Goal: Information Seeking & Learning: Learn about a topic

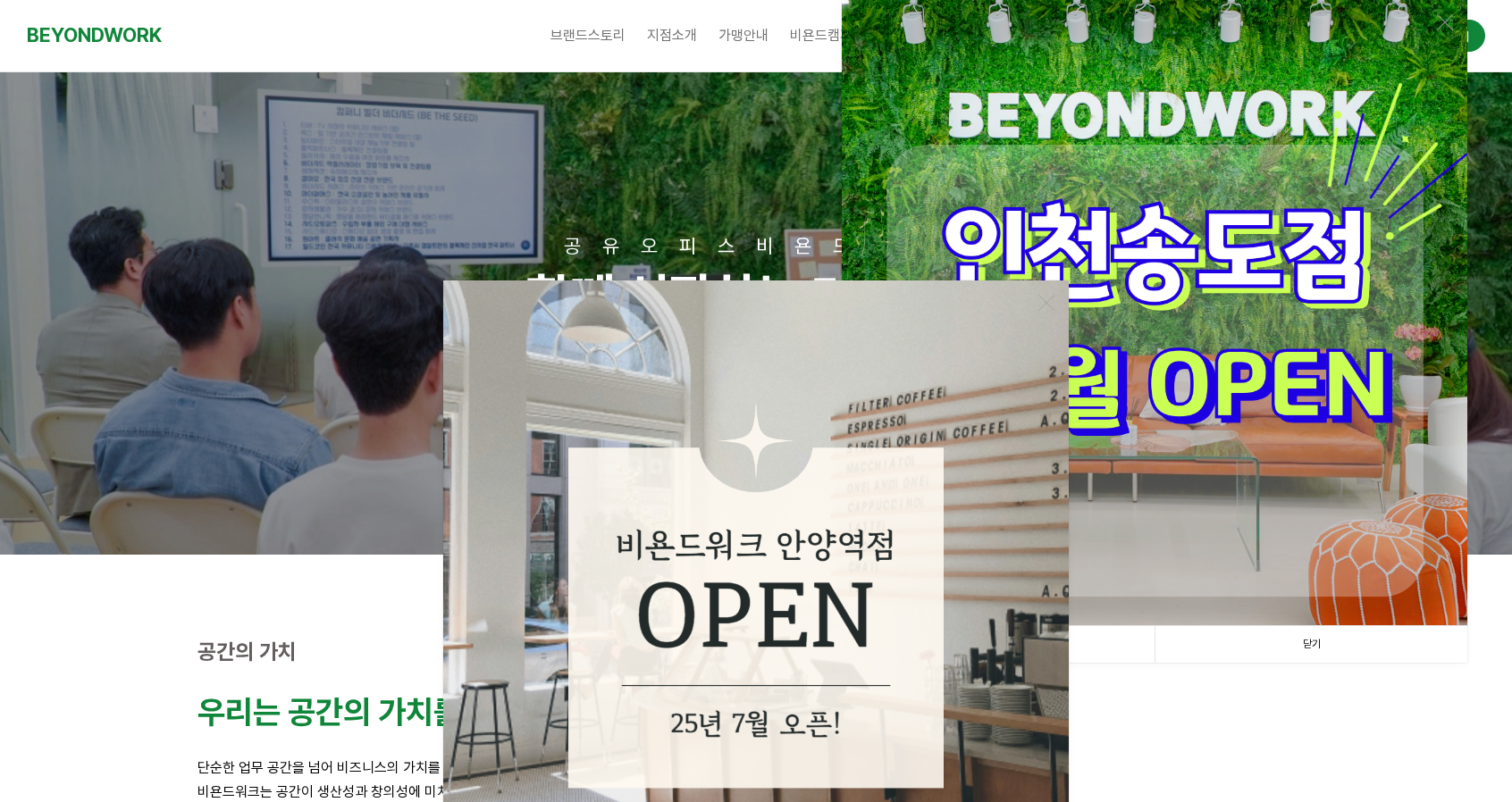
scroll to position [358, 0]
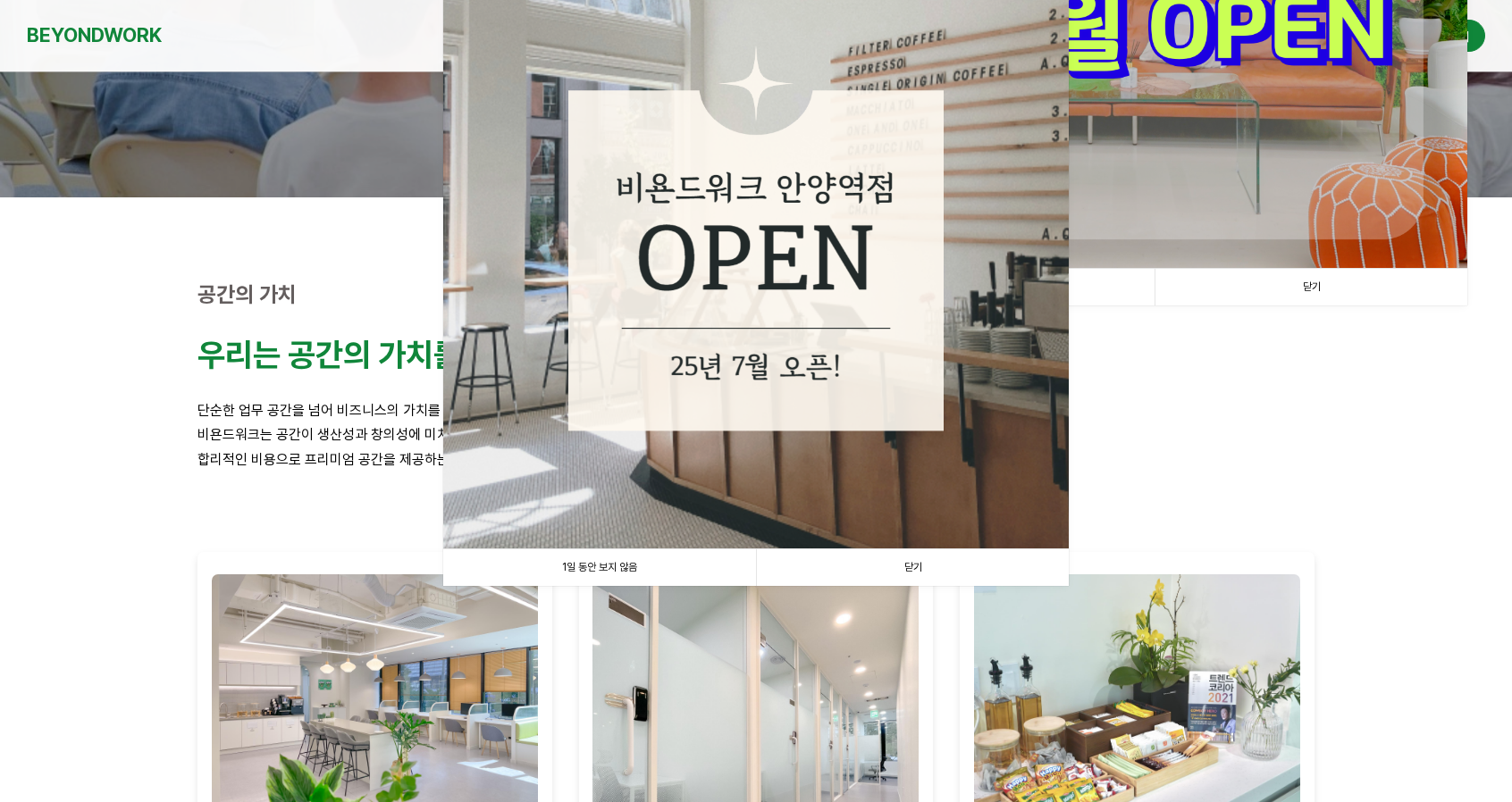
click at [901, 578] on link "닫기" at bounding box center [912, 568] width 313 height 36
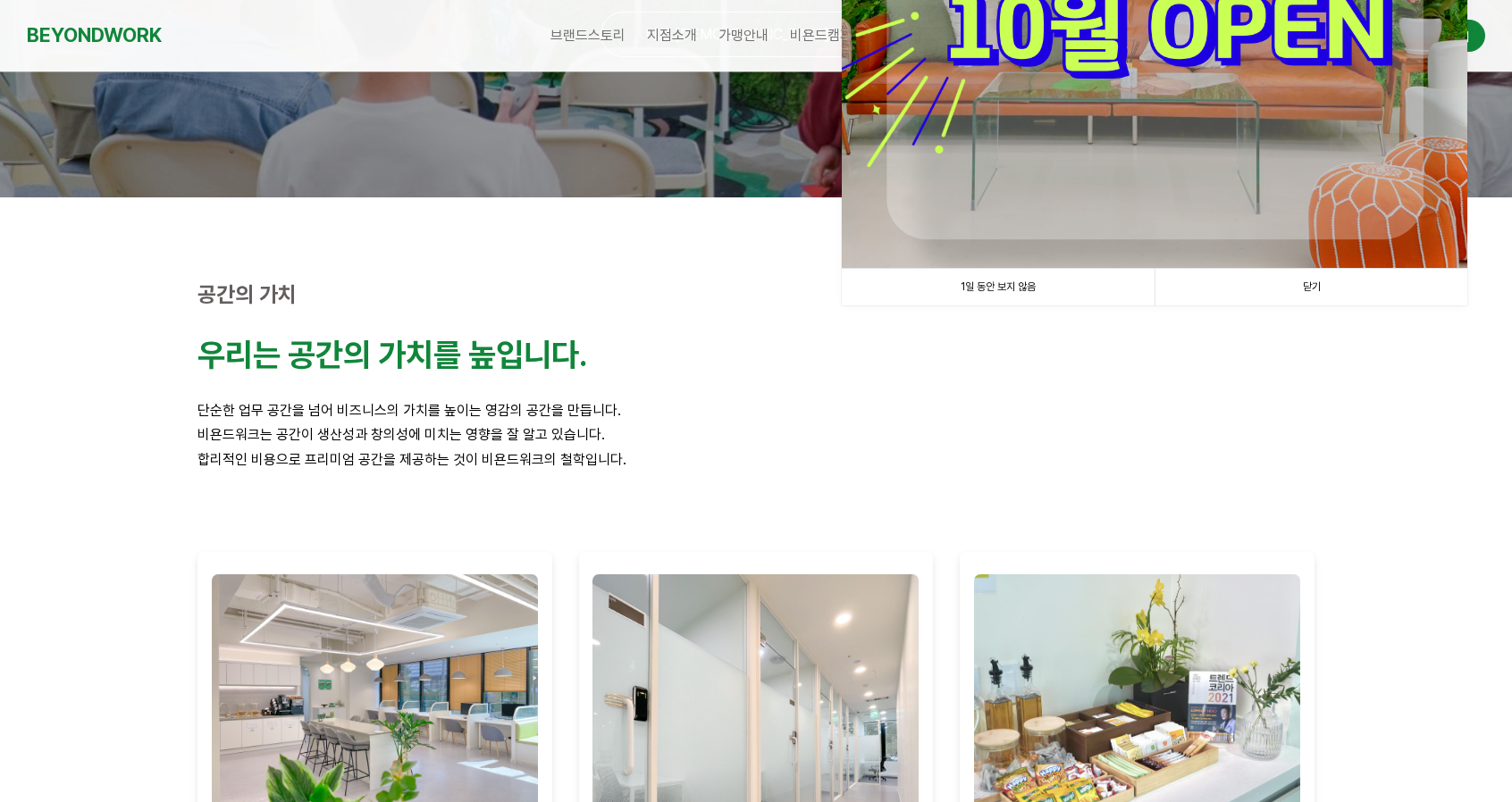
click at [1324, 280] on link "닫기" at bounding box center [1311, 287] width 313 height 36
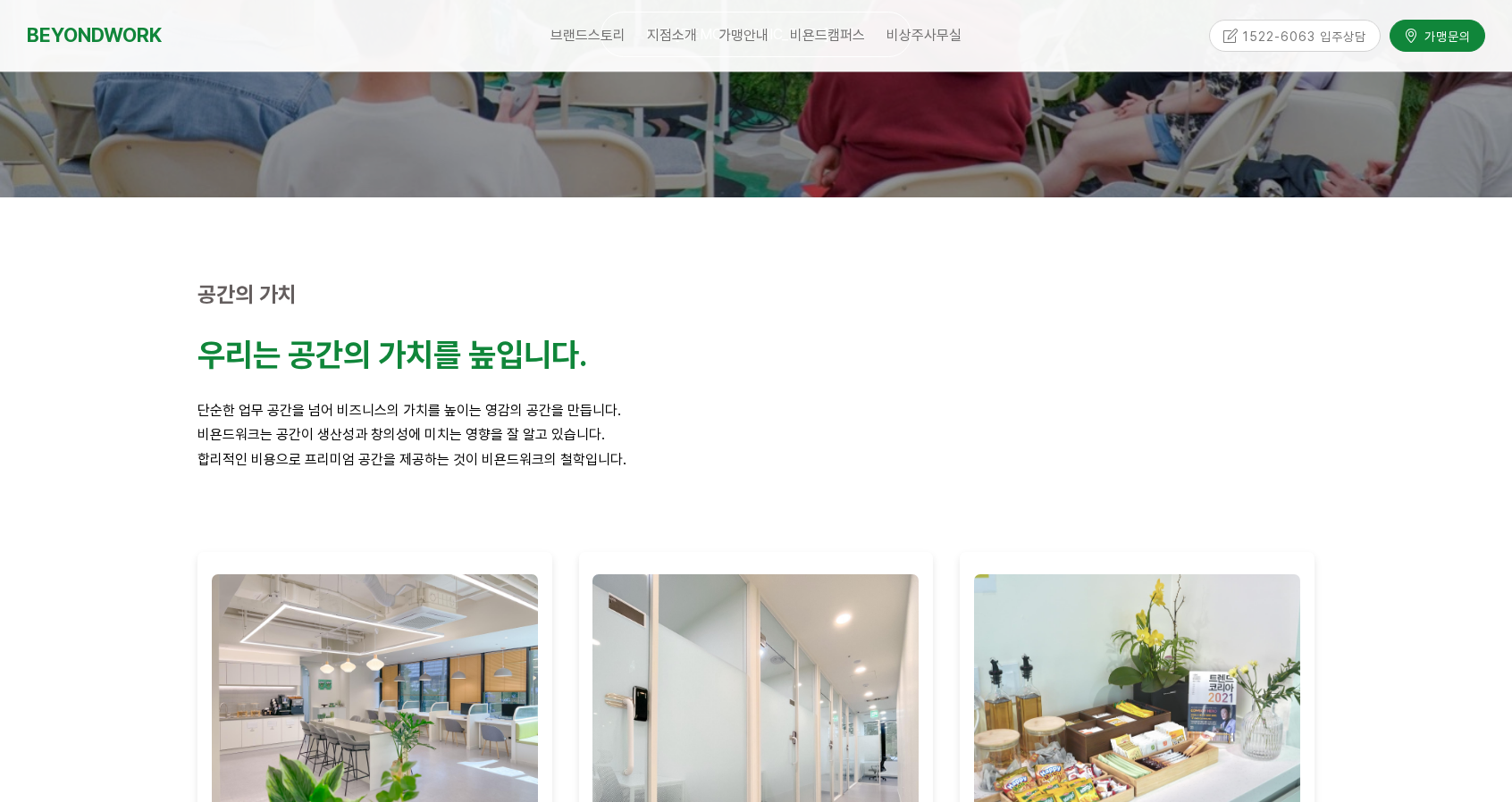
scroll to position [0, 0]
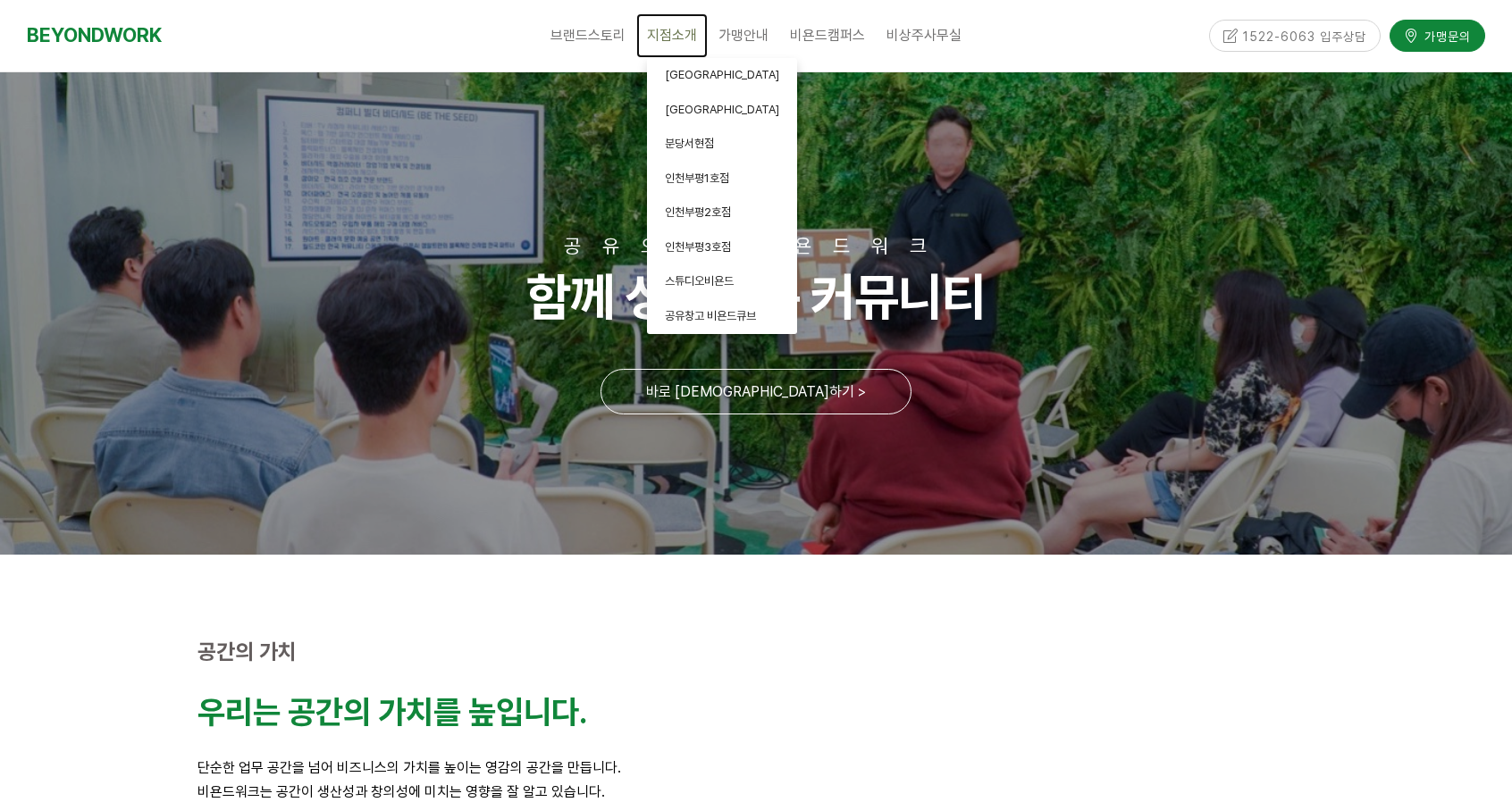
click at [685, 44] on link "지점소개" at bounding box center [672, 35] width 72 height 45
click at [679, 60] on link "[GEOGRAPHIC_DATA]" at bounding box center [721, 76] width 150 height 35
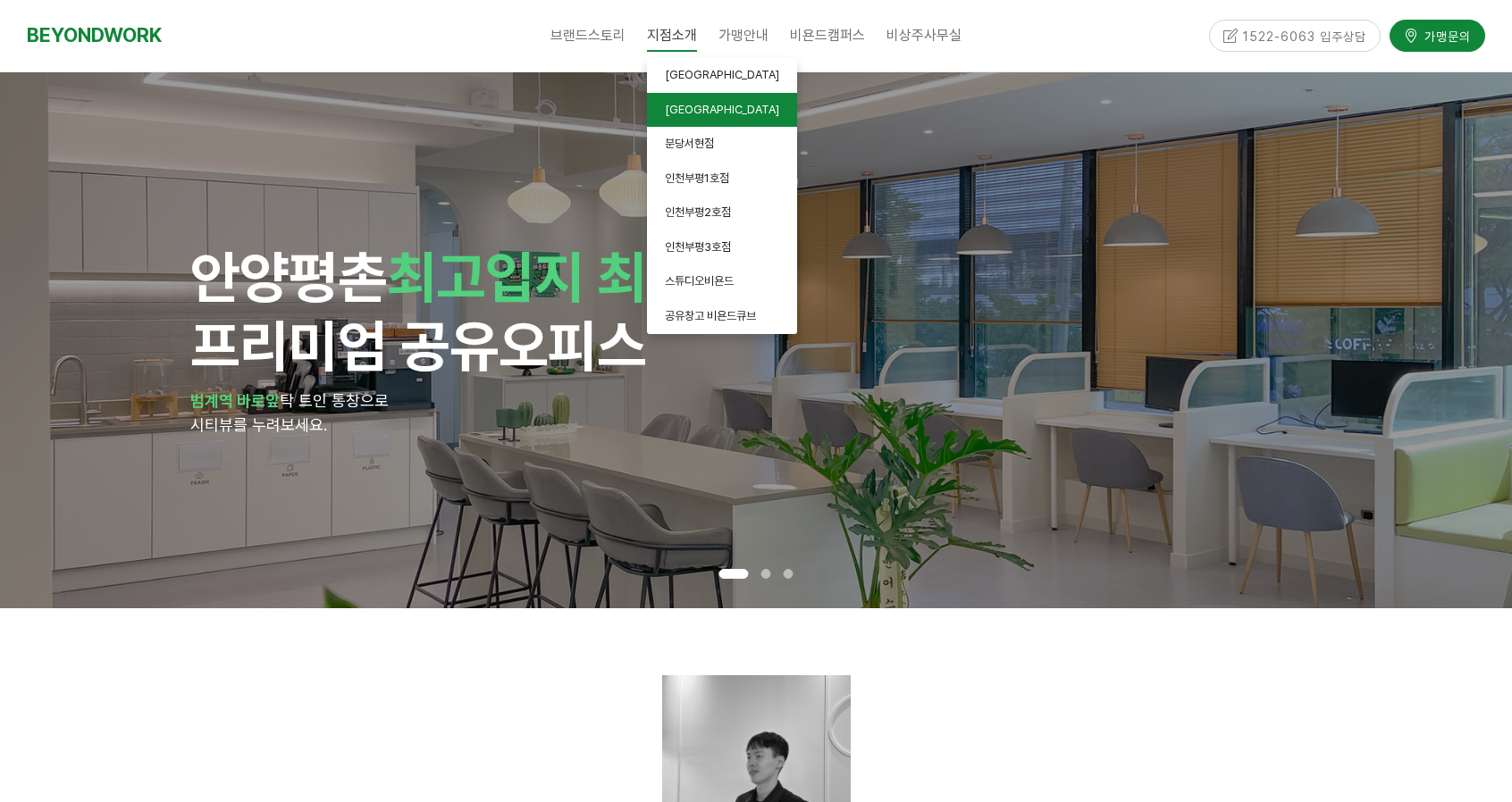
click at [677, 108] on span "[GEOGRAPHIC_DATA]" at bounding box center [721, 109] width 114 height 13
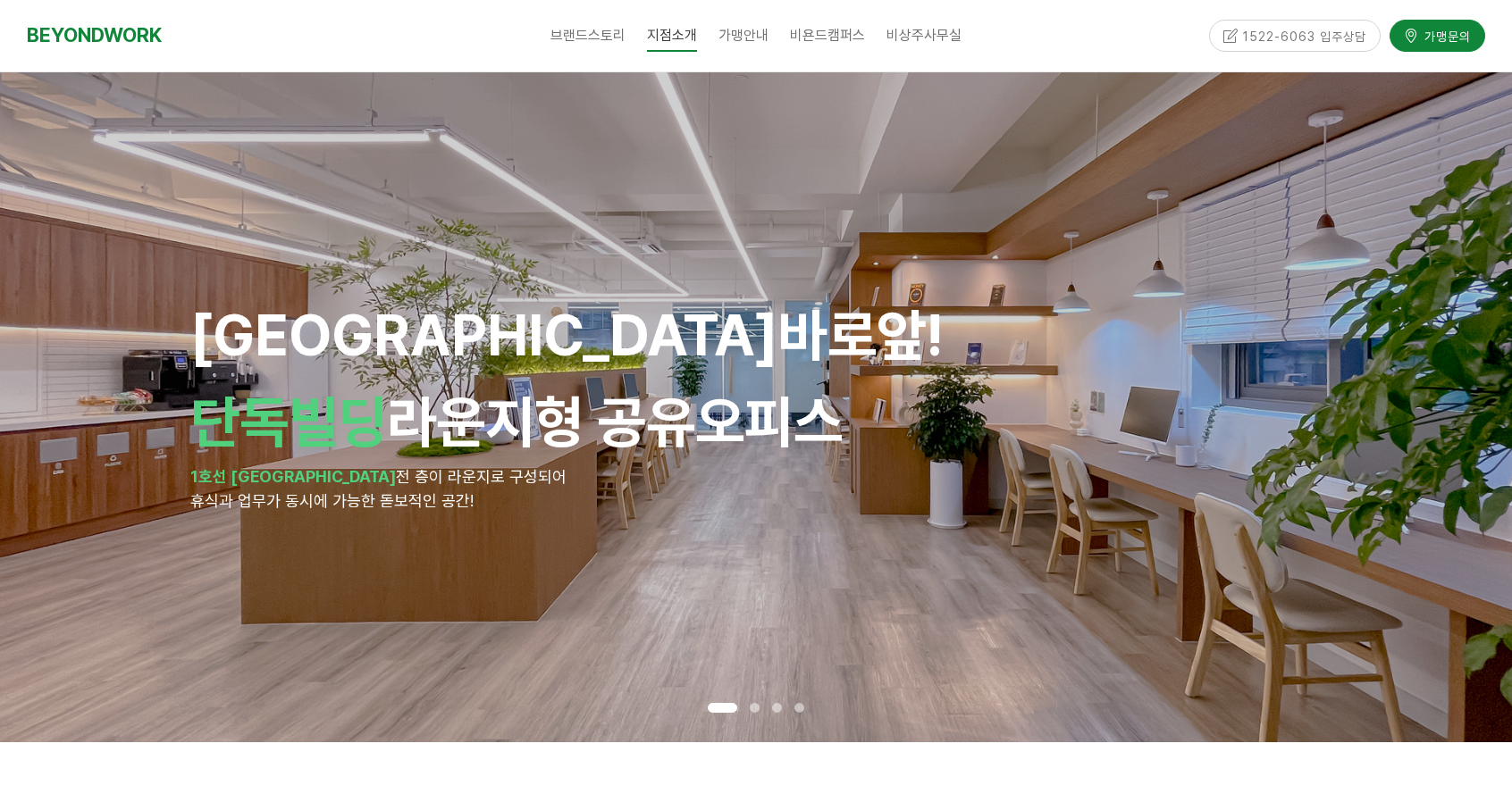
scroll to position [178, 0]
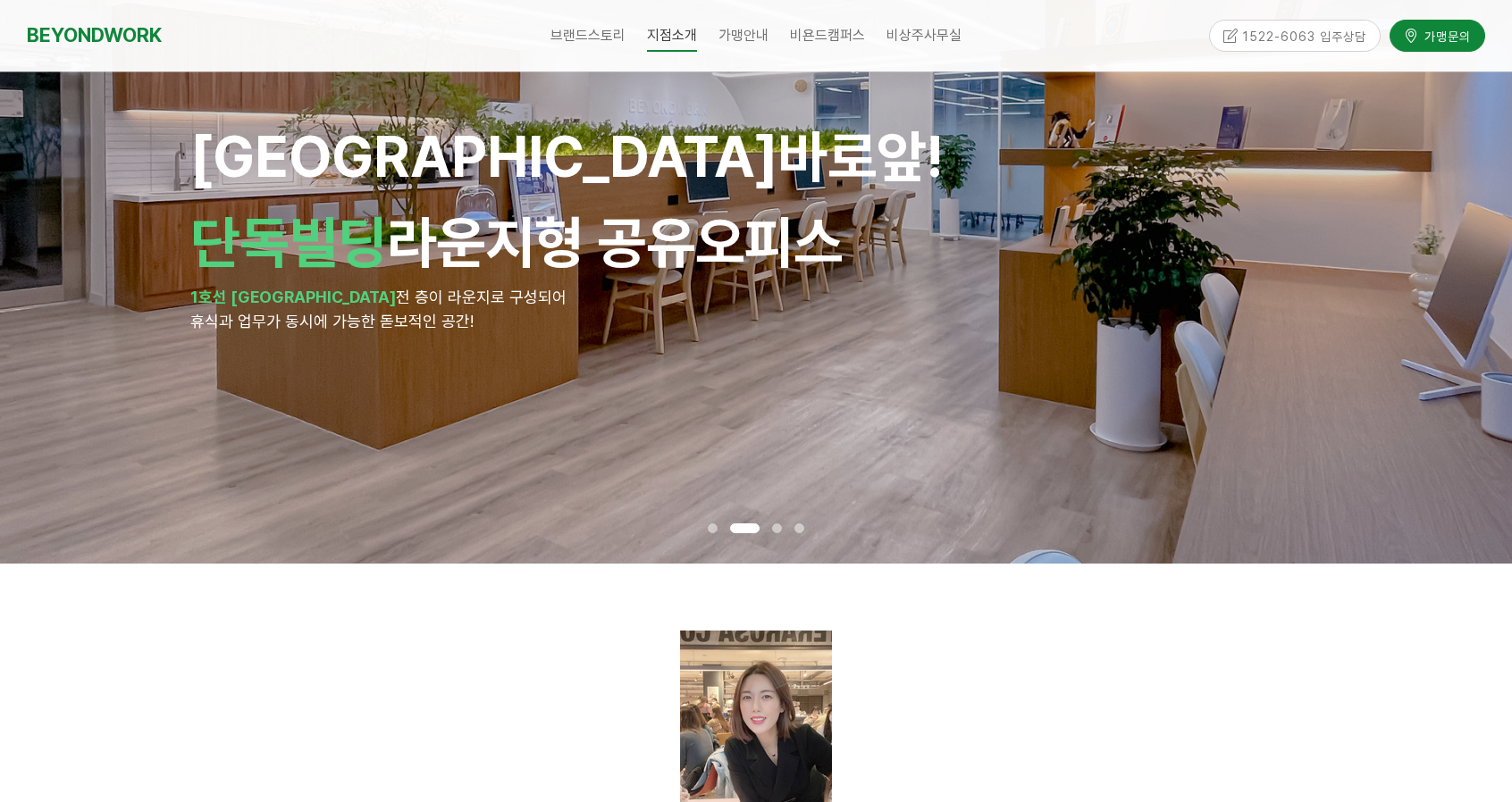
click at [771, 529] on div at bounding box center [776, 529] width 22 height 19
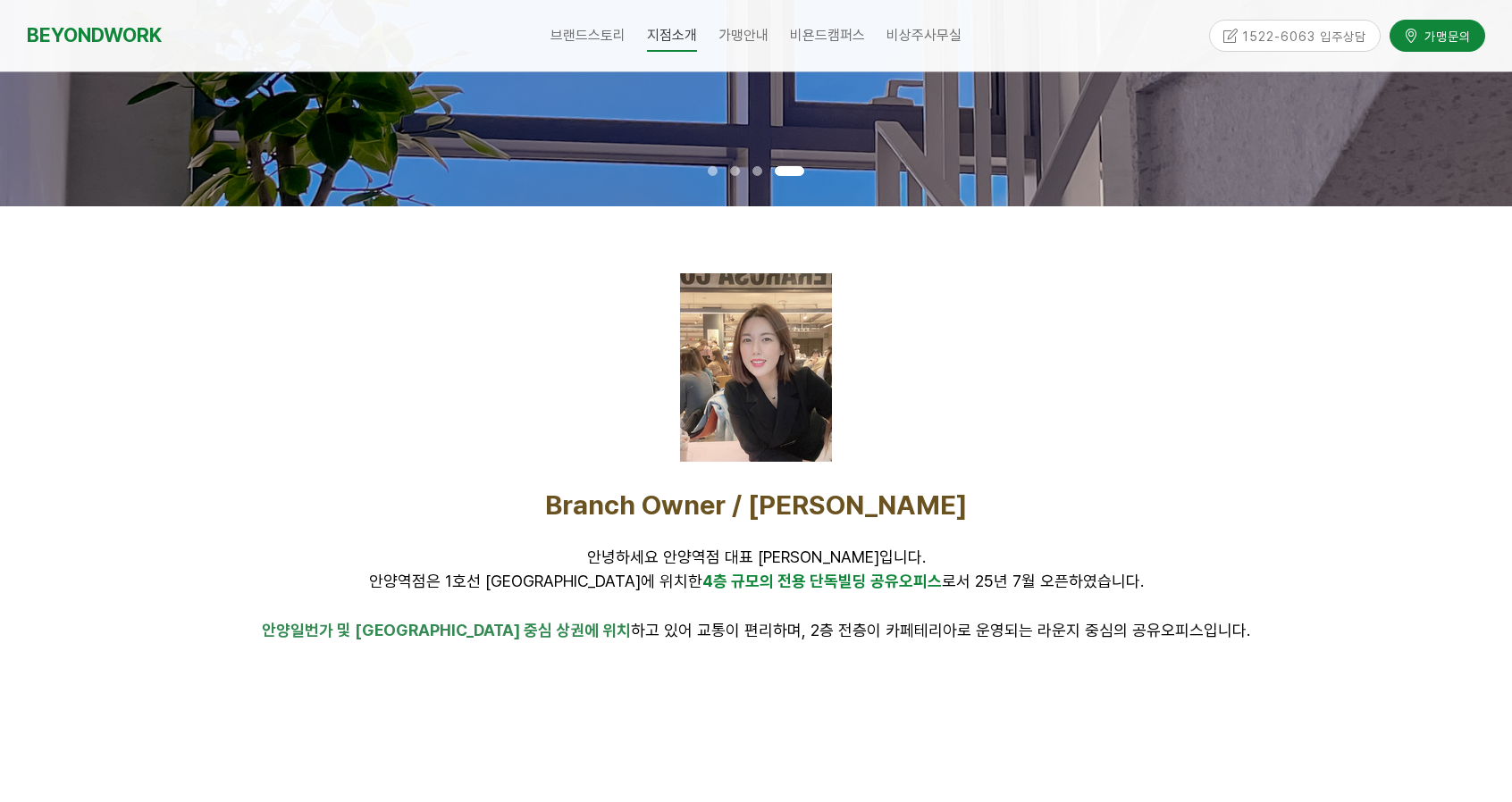
scroll to position [0, 0]
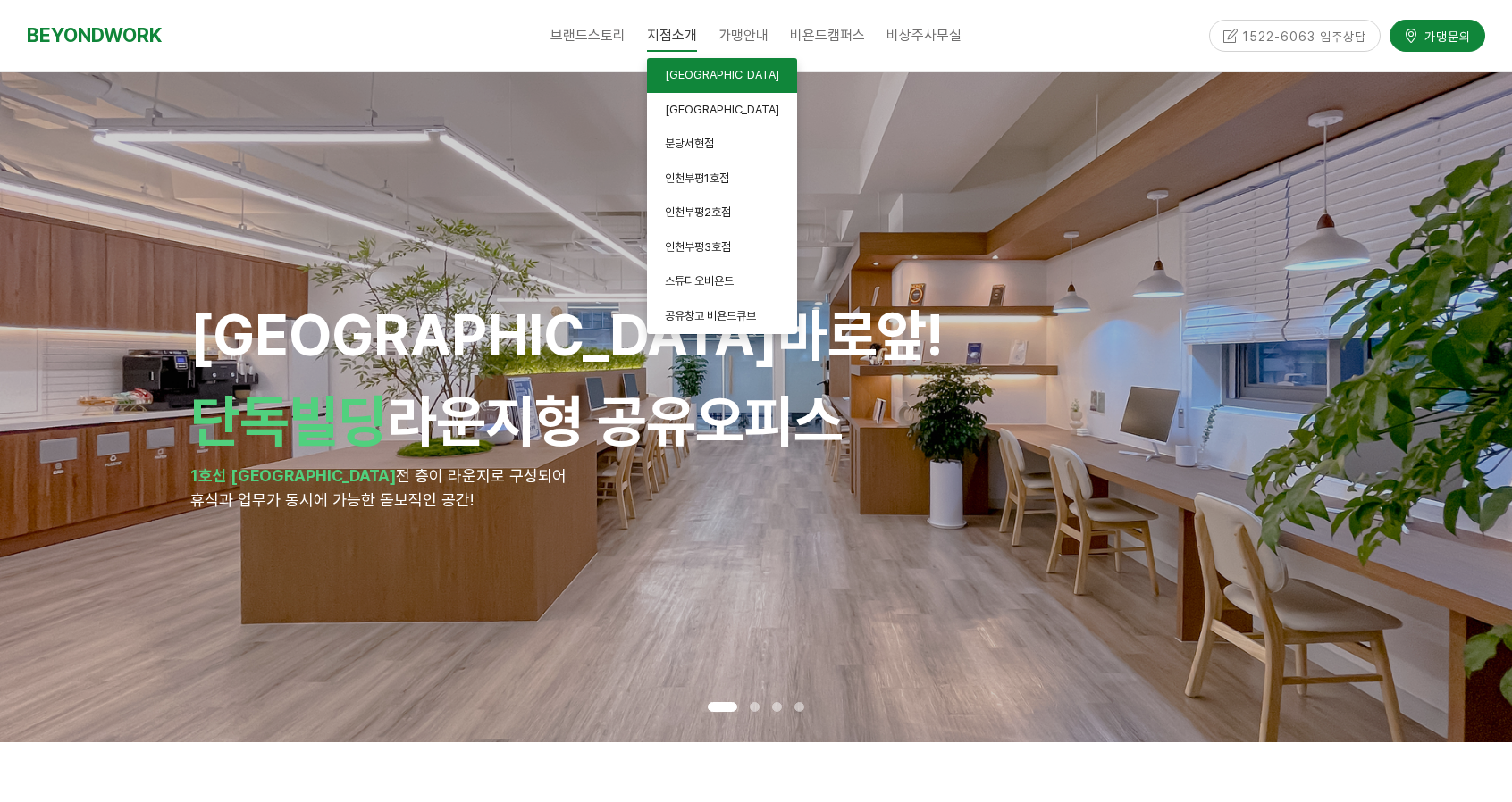
click at [703, 76] on span "[GEOGRAPHIC_DATA]" at bounding box center [721, 75] width 114 height 13
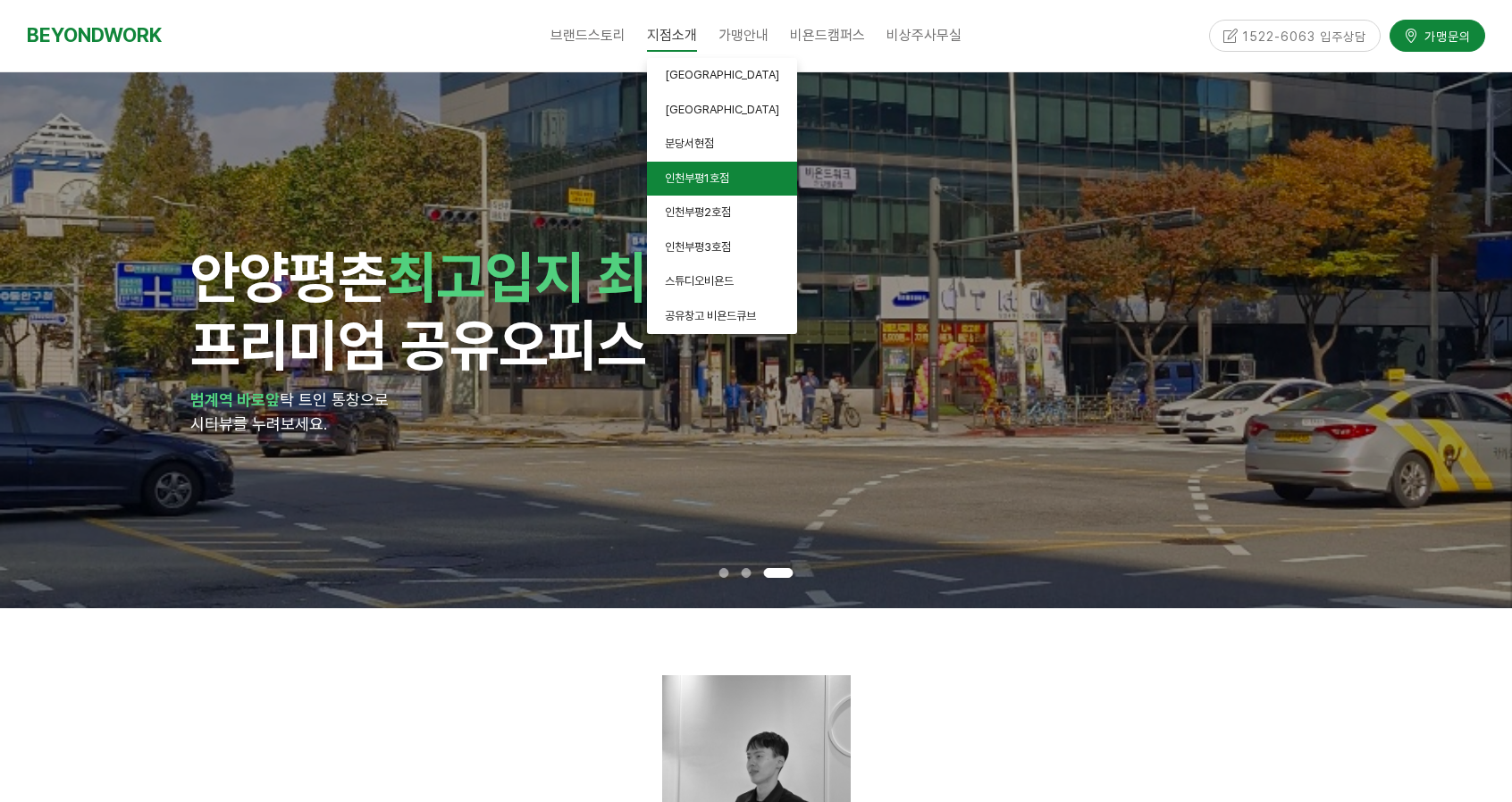
click at [681, 175] on span "인천부평1호점" at bounding box center [697, 178] width 64 height 13
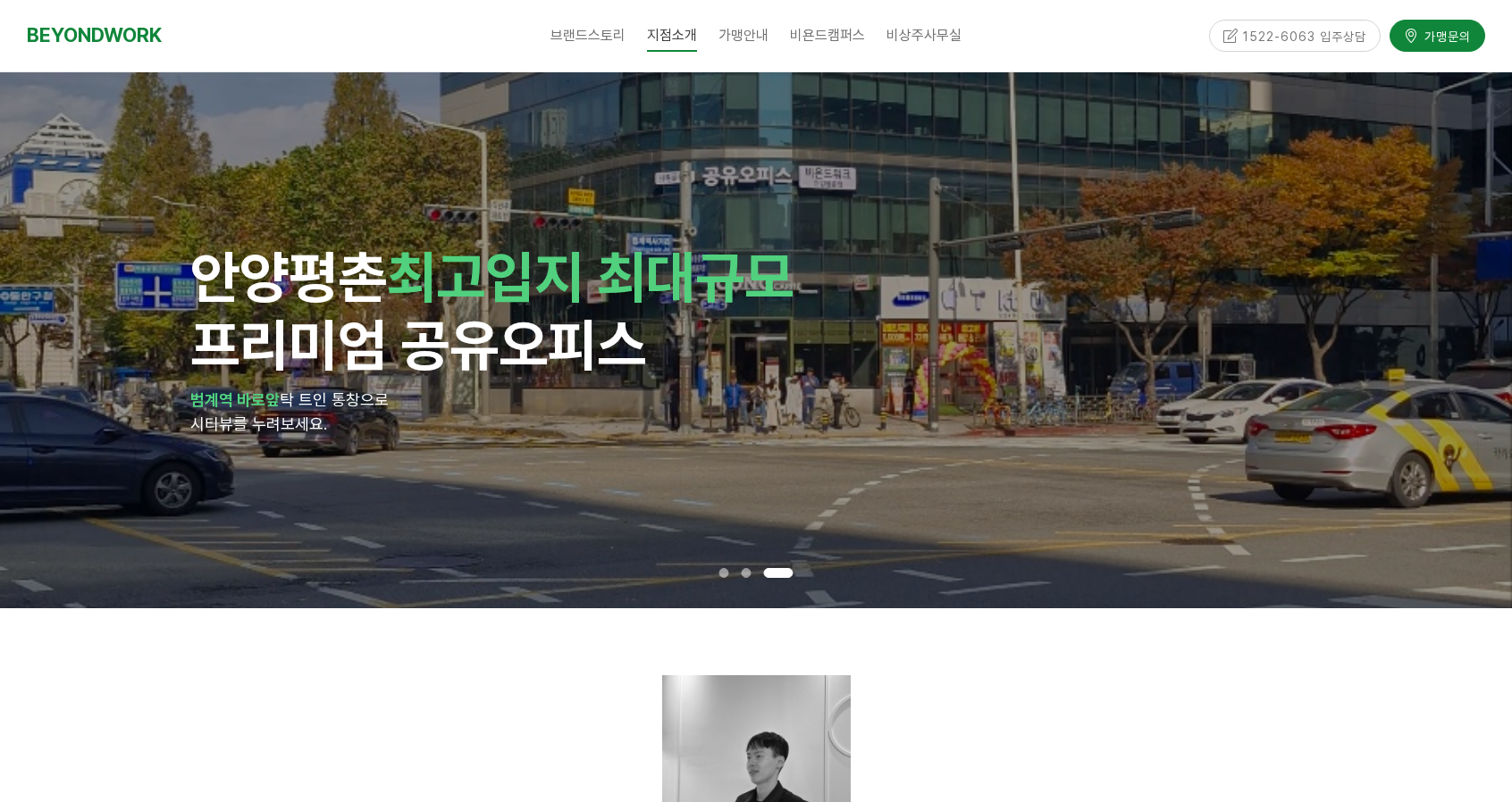
scroll to position [358, 0]
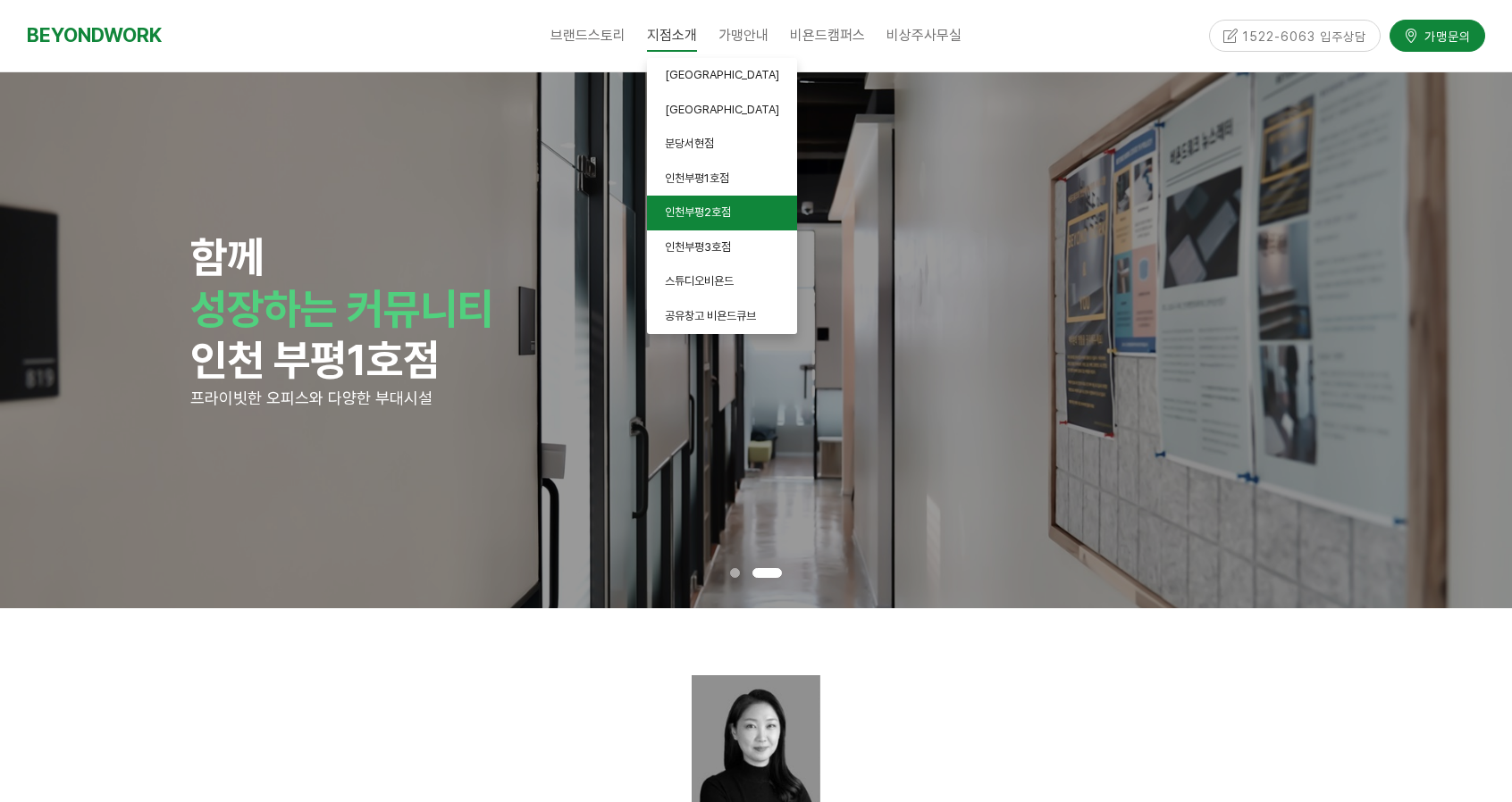
click at [678, 215] on span "인천부평2호점" at bounding box center [697, 212] width 66 height 13
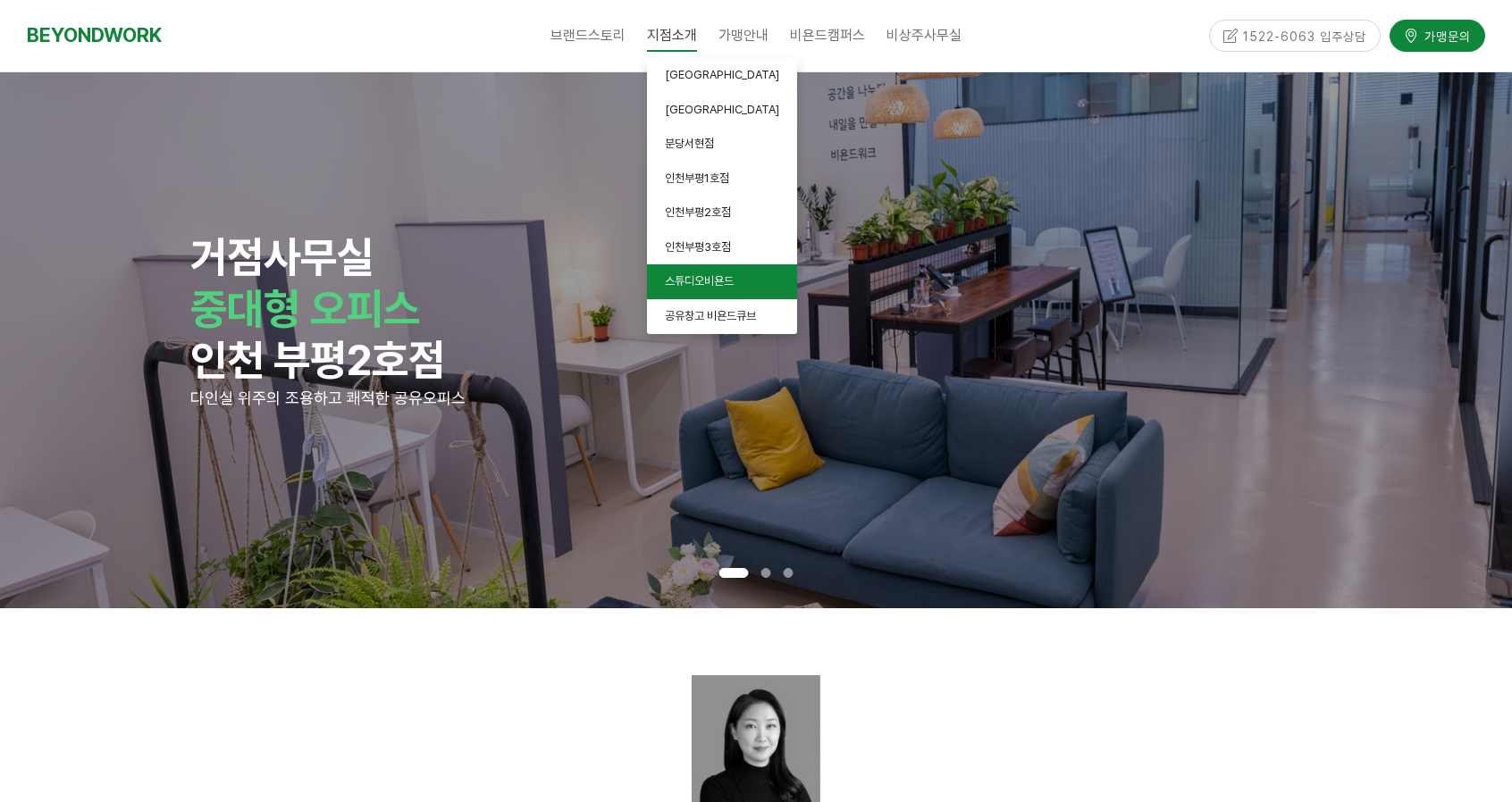
click at [700, 271] on link "스튜디오비욘드" at bounding box center [721, 282] width 150 height 35
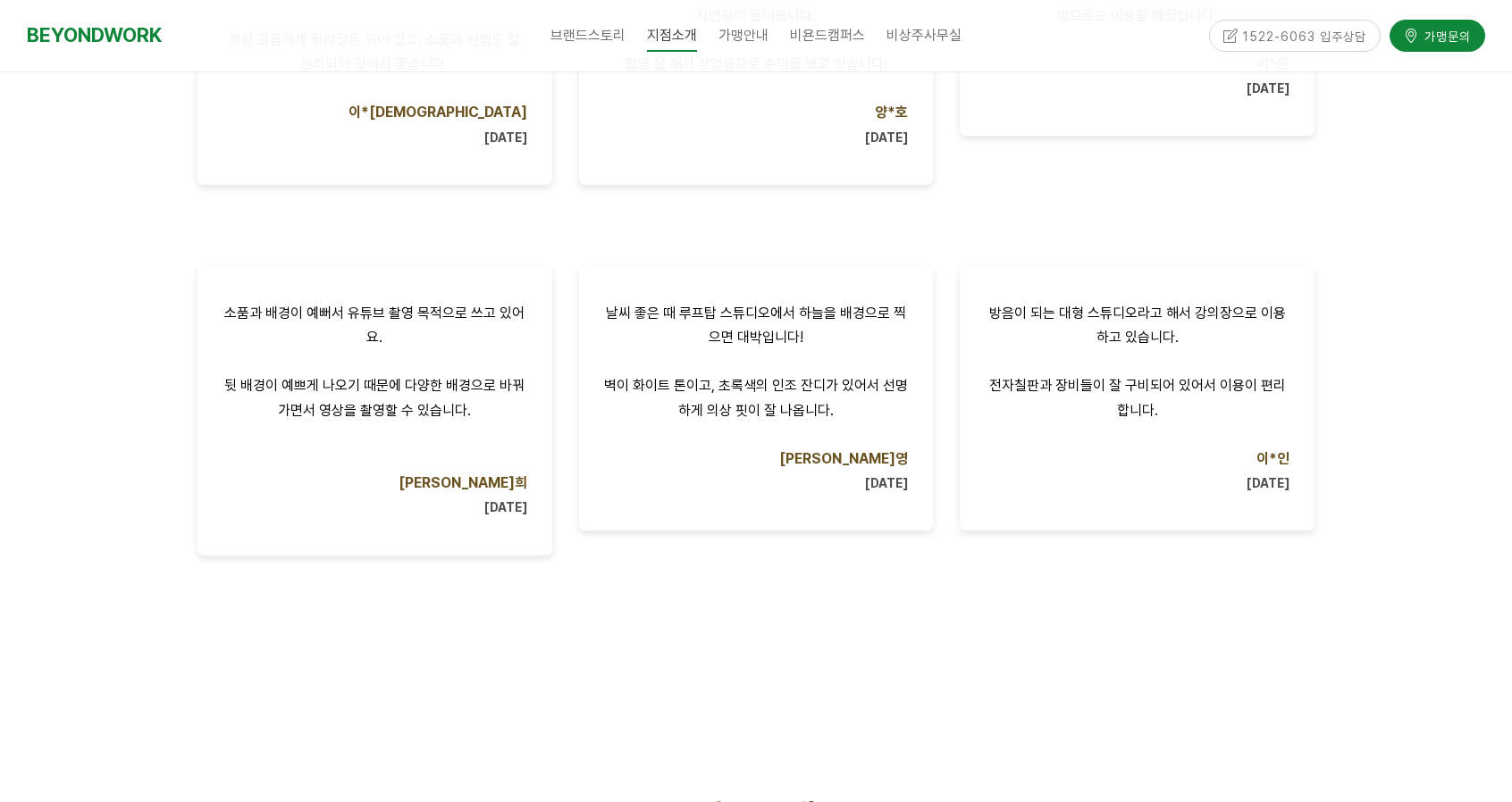
scroll to position [2323, 0]
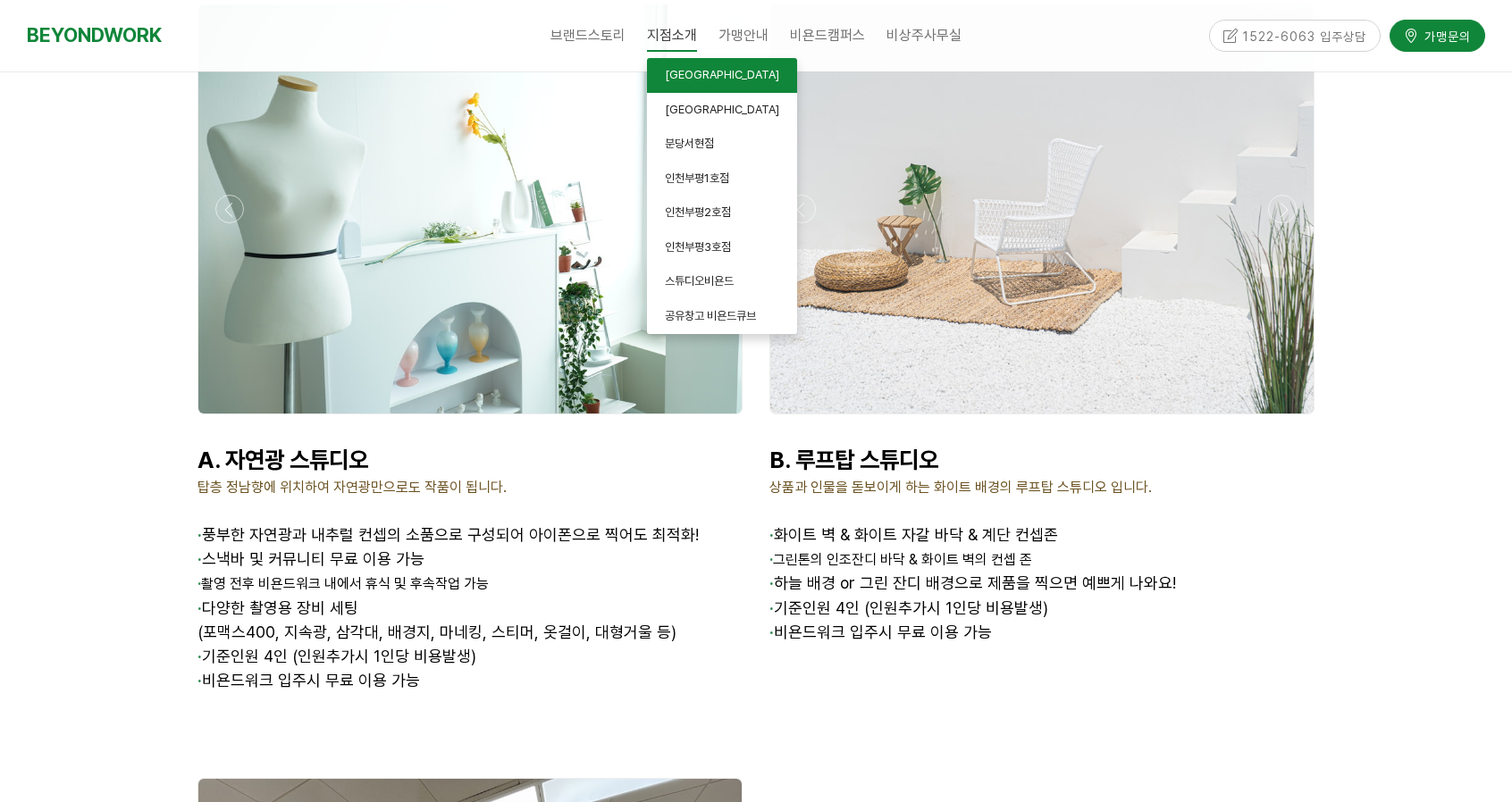
click at [678, 88] on link "[GEOGRAPHIC_DATA]" at bounding box center [721, 76] width 150 height 35
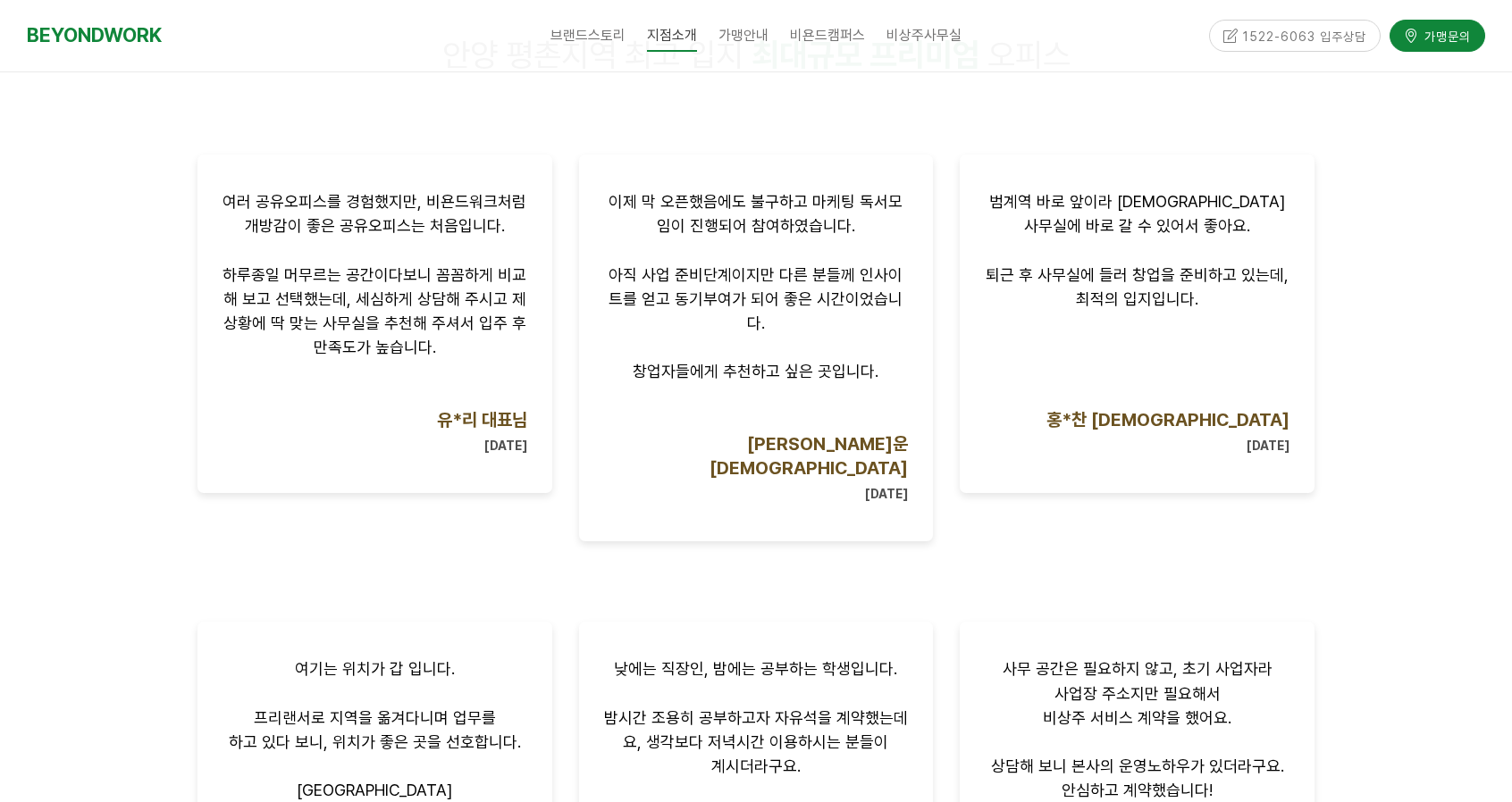
scroll to position [607, 0]
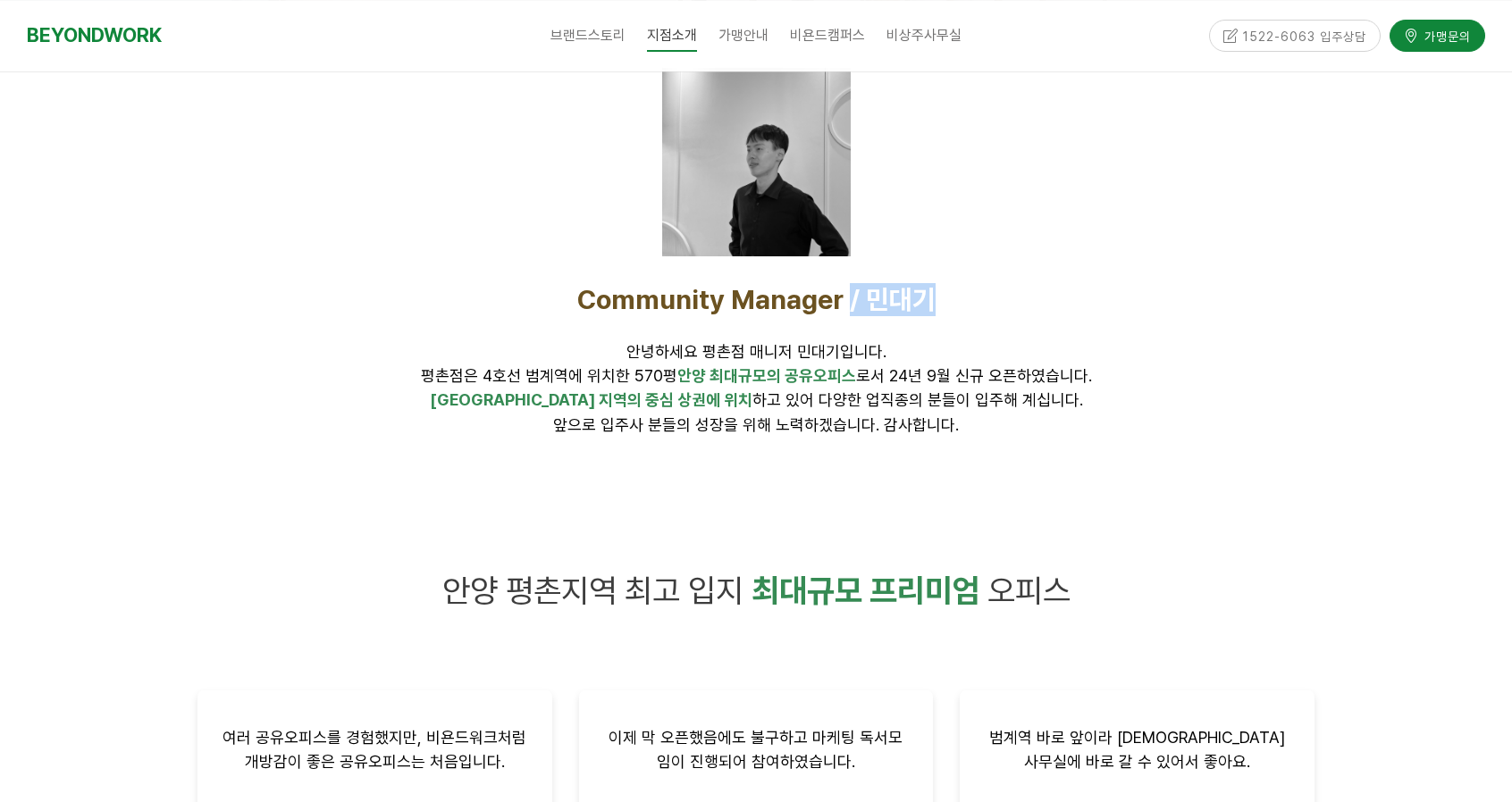
drag, startPoint x: 933, startPoint y: 299, endPoint x: 853, endPoint y: 295, distance: 80.1
click at [853, 295] on span "Community Manager / 민대기" at bounding box center [757, 299] width 359 height 33
drag, startPoint x: 862, startPoint y: 294, endPoint x: 929, endPoint y: 293, distance: 67.0
click at [930, 293] on span "Community Manager / 민대기" at bounding box center [757, 299] width 359 height 33
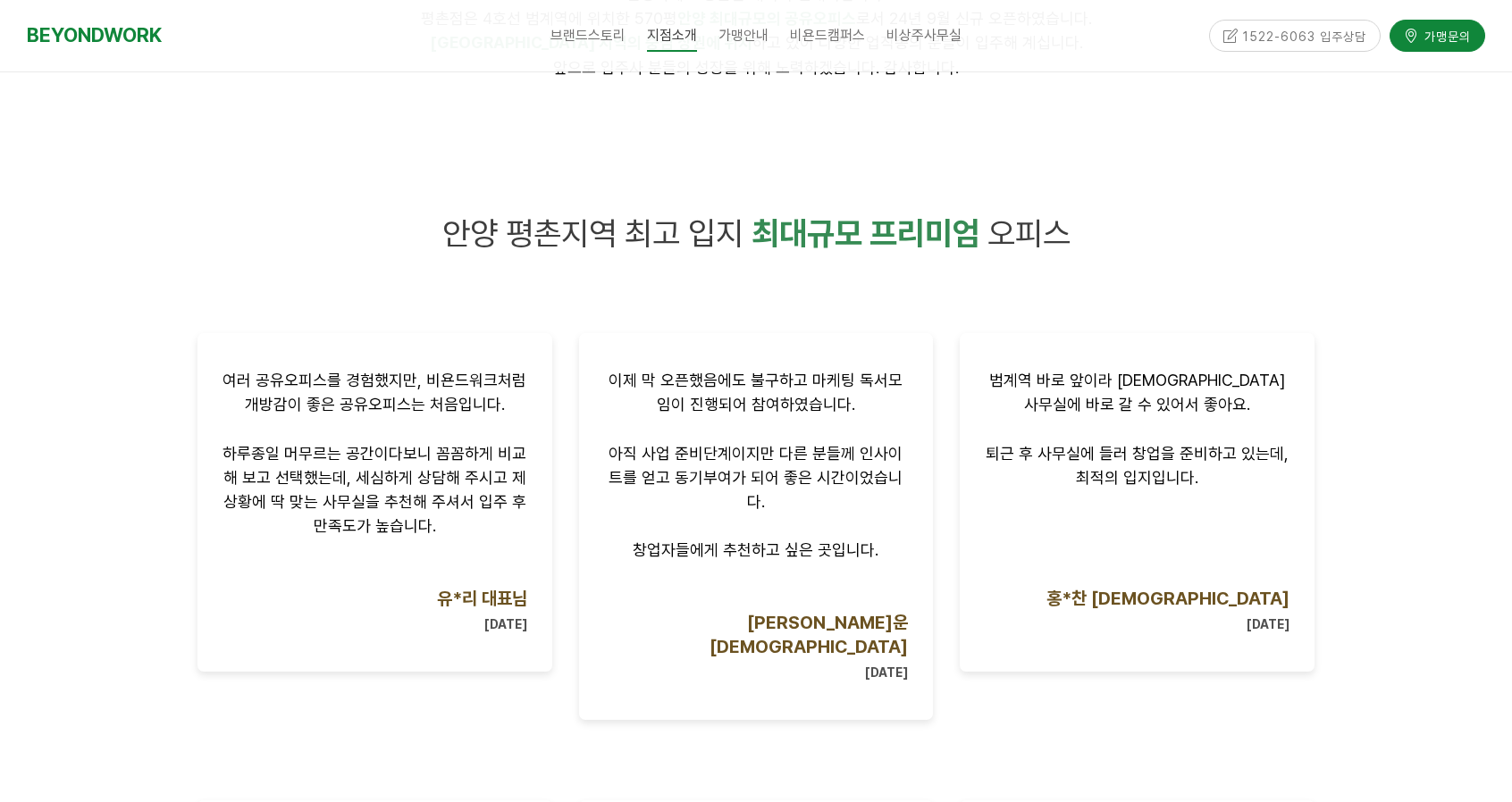
scroll to position [1323, 0]
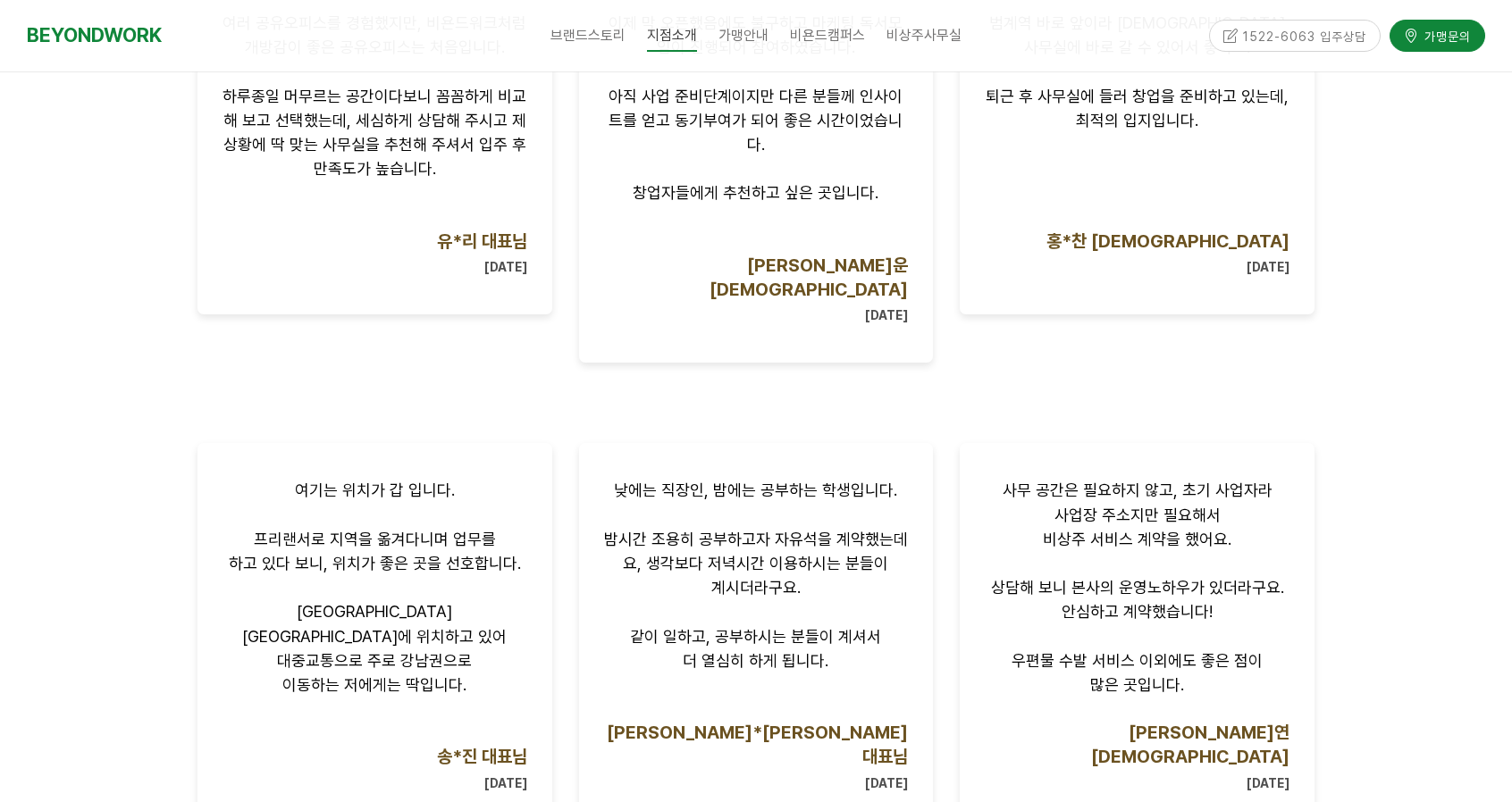
click at [988, 353] on div at bounding box center [1137, 355] width 355 height 27
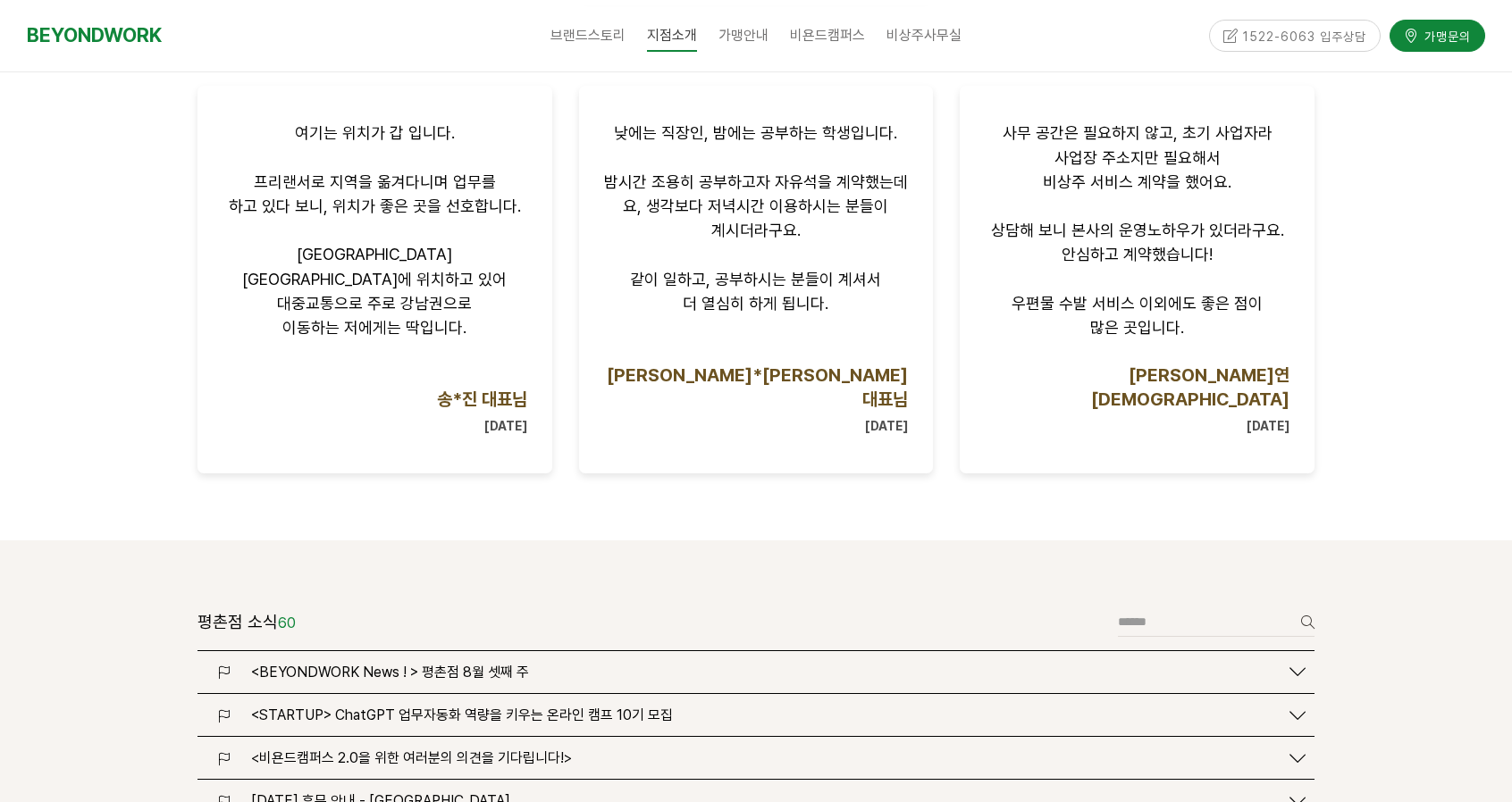
scroll to position [1859, 0]
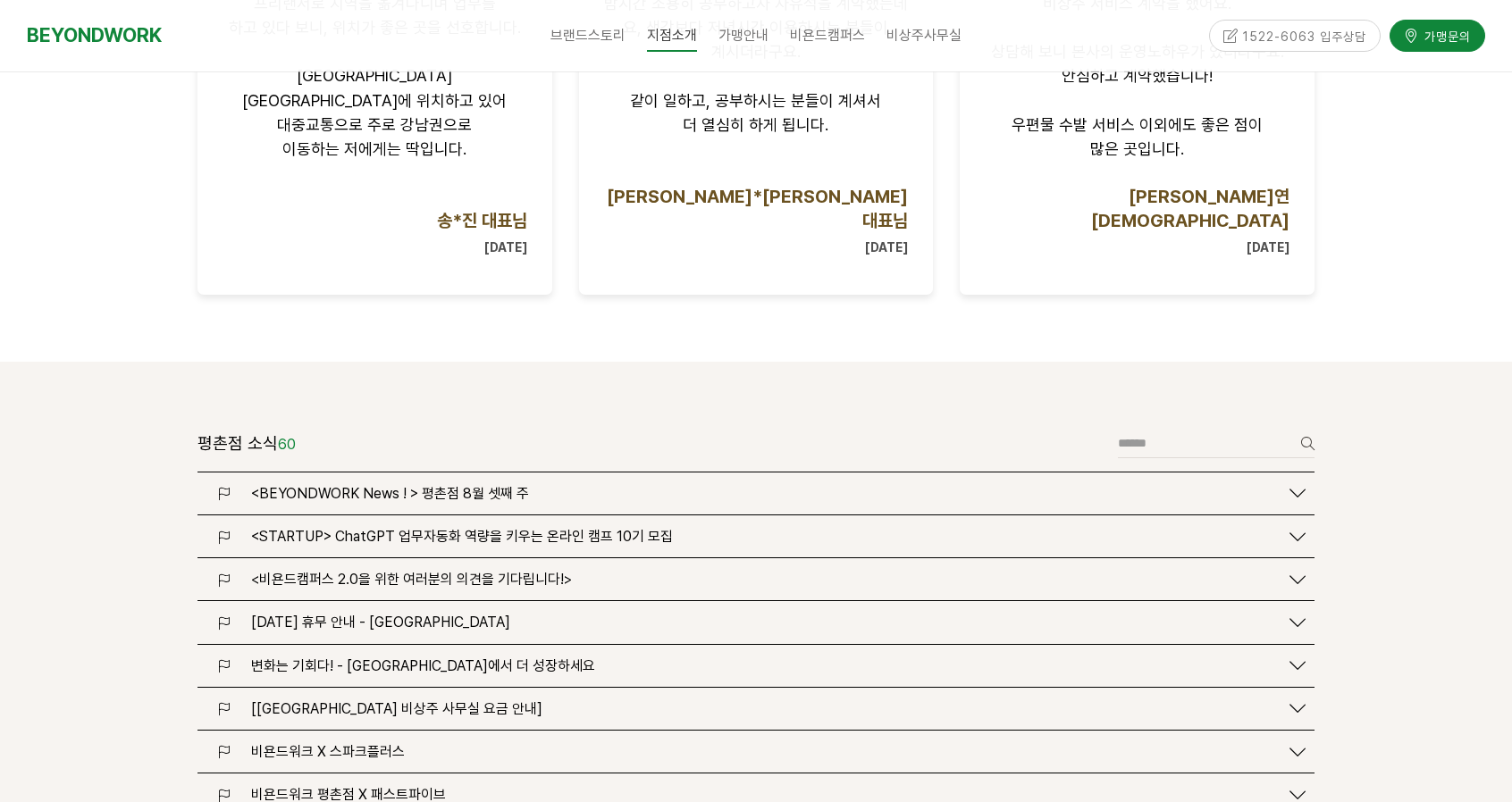
click at [508, 485] on span "<BEYONDWORK News ! > 평촌점 8월 셋째 주" at bounding box center [390, 494] width 278 height 17
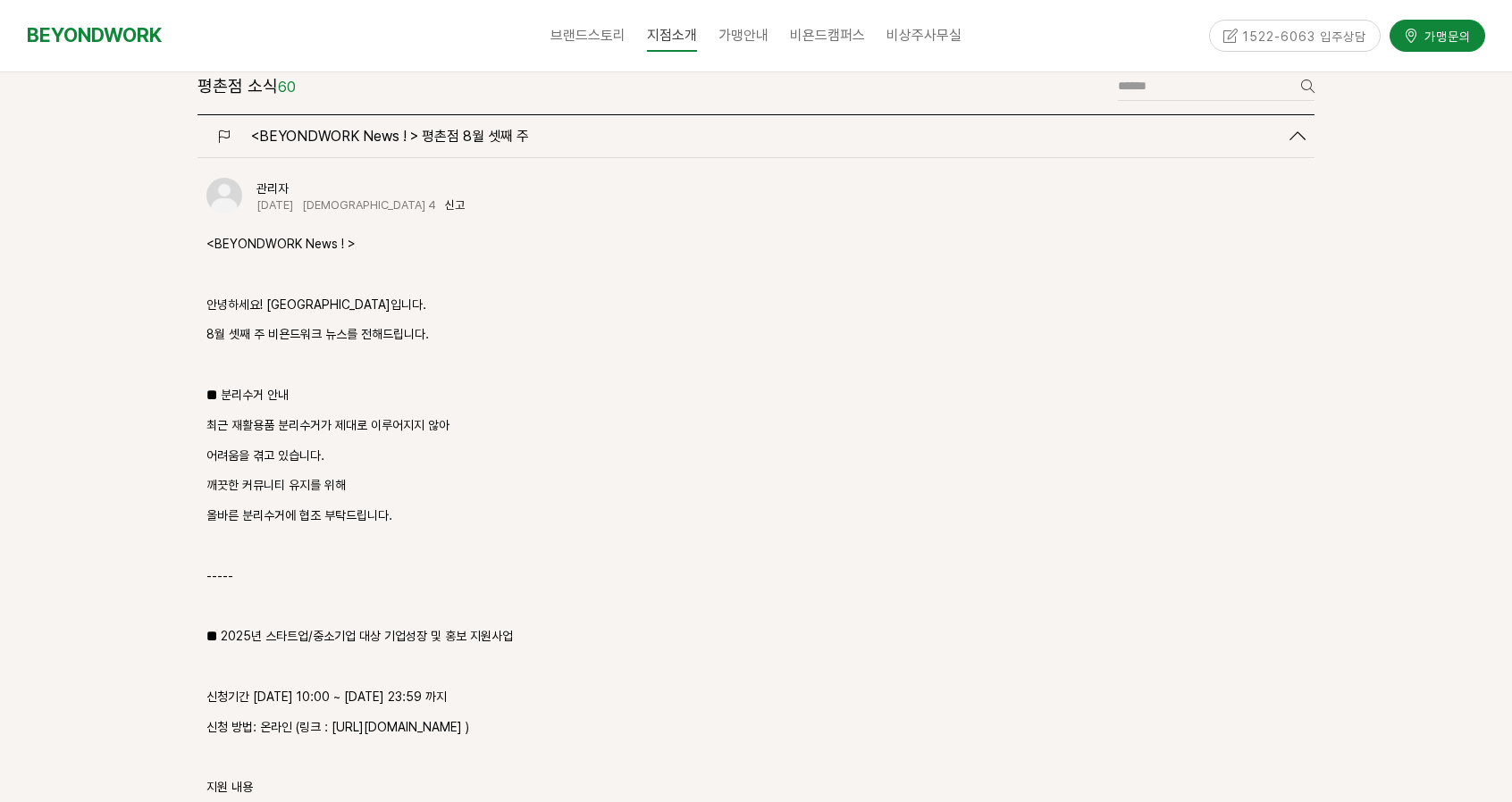
scroll to position [2394, 0]
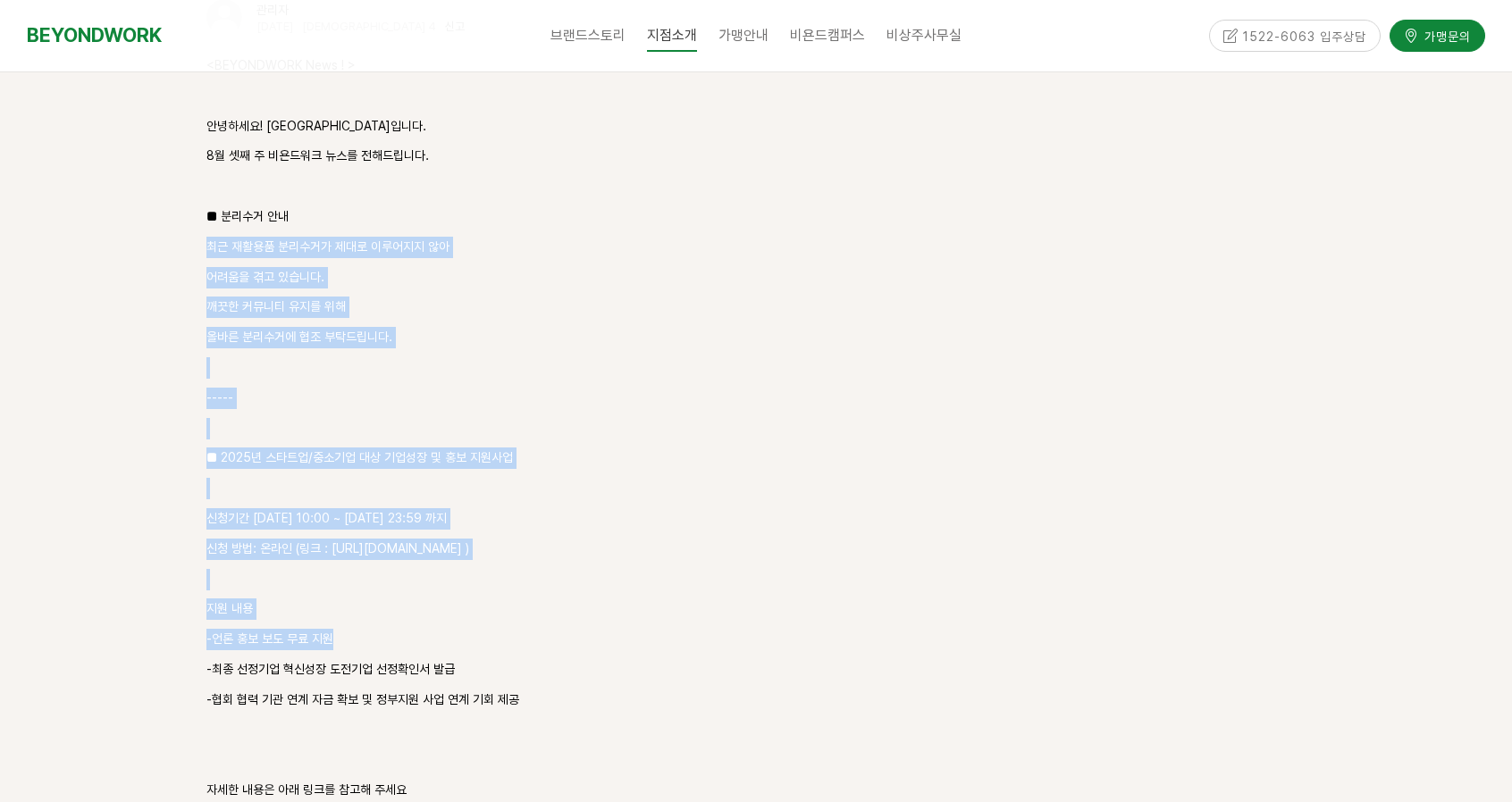
drag, startPoint x: 460, startPoint y: 139, endPoint x: 698, endPoint y: 550, distance: 474.9
click at [698, 550] on div "<BEYONDWORK News ! > 안녕하세요! [GEOGRAPHIC_DATA]입니다. 8월 셋째 주 비욘드워크 뉴스를 전해드립니다. ■ 분…" at bounding box center [756, 579] width 1099 height 1049
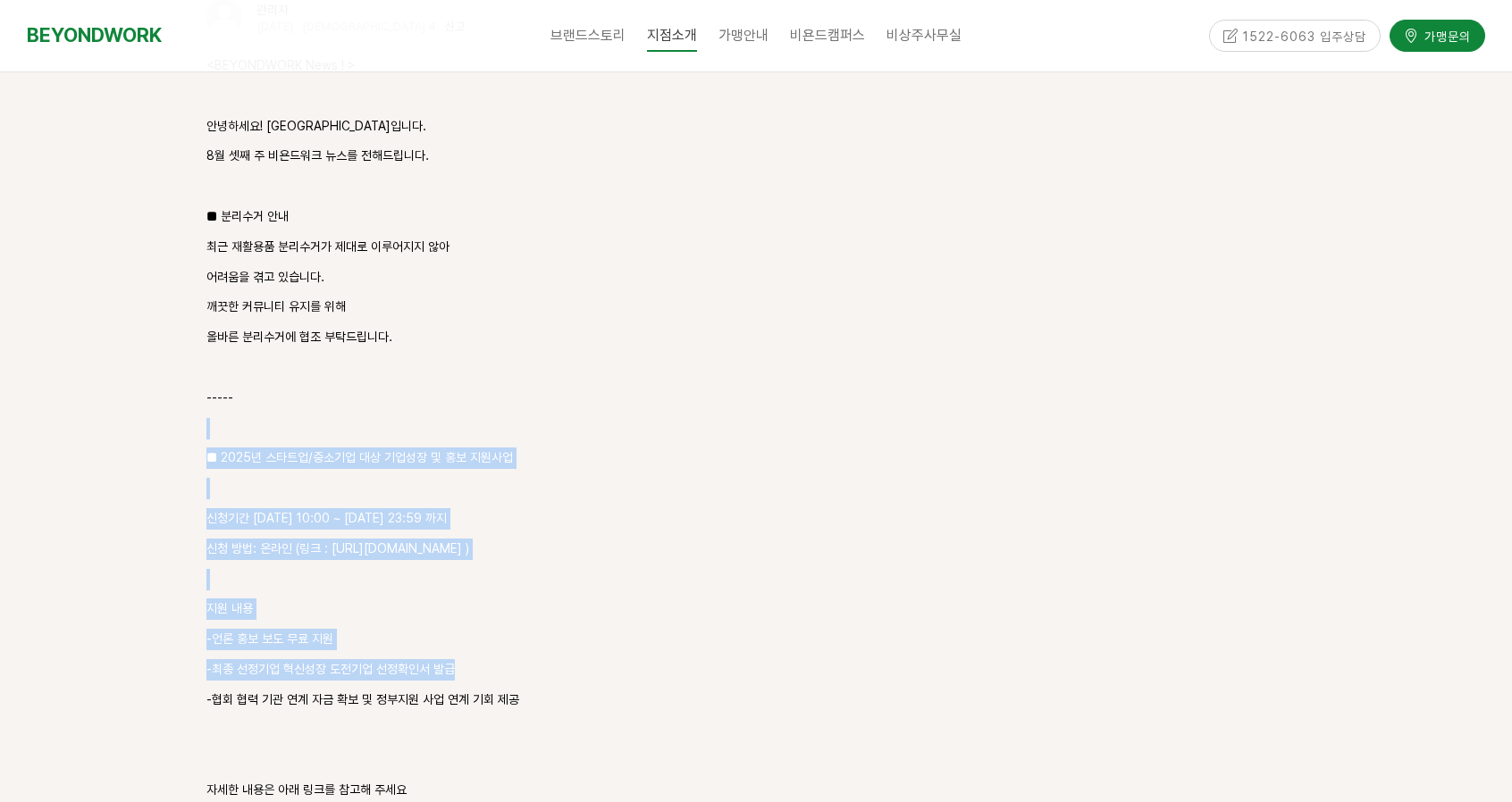
drag, startPoint x: 652, startPoint y: 567, endPoint x: 692, endPoint y: 307, distance: 263.1
click at [692, 307] on div "<BEYONDWORK News ! > 안녕하세요! [GEOGRAPHIC_DATA]입니다. 8월 셋째 주 비욘드워크 뉴스를 전해드립니다. ■ 분…" at bounding box center [756, 579] width 1099 height 1049
drag, startPoint x: 672, startPoint y: 372, endPoint x: 685, endPoint y: 593, distance: 221.4
click at [683, 593] on div "<BEYONDWORK News ! > 안녕하세요! [GEOGRAPHIC_DATA]입니다. 8월 셋째 주 비욘드워크 뉴스를 전해드립니다. ■ 분…" at bounding box center [756, 579] width 1099 height 1049
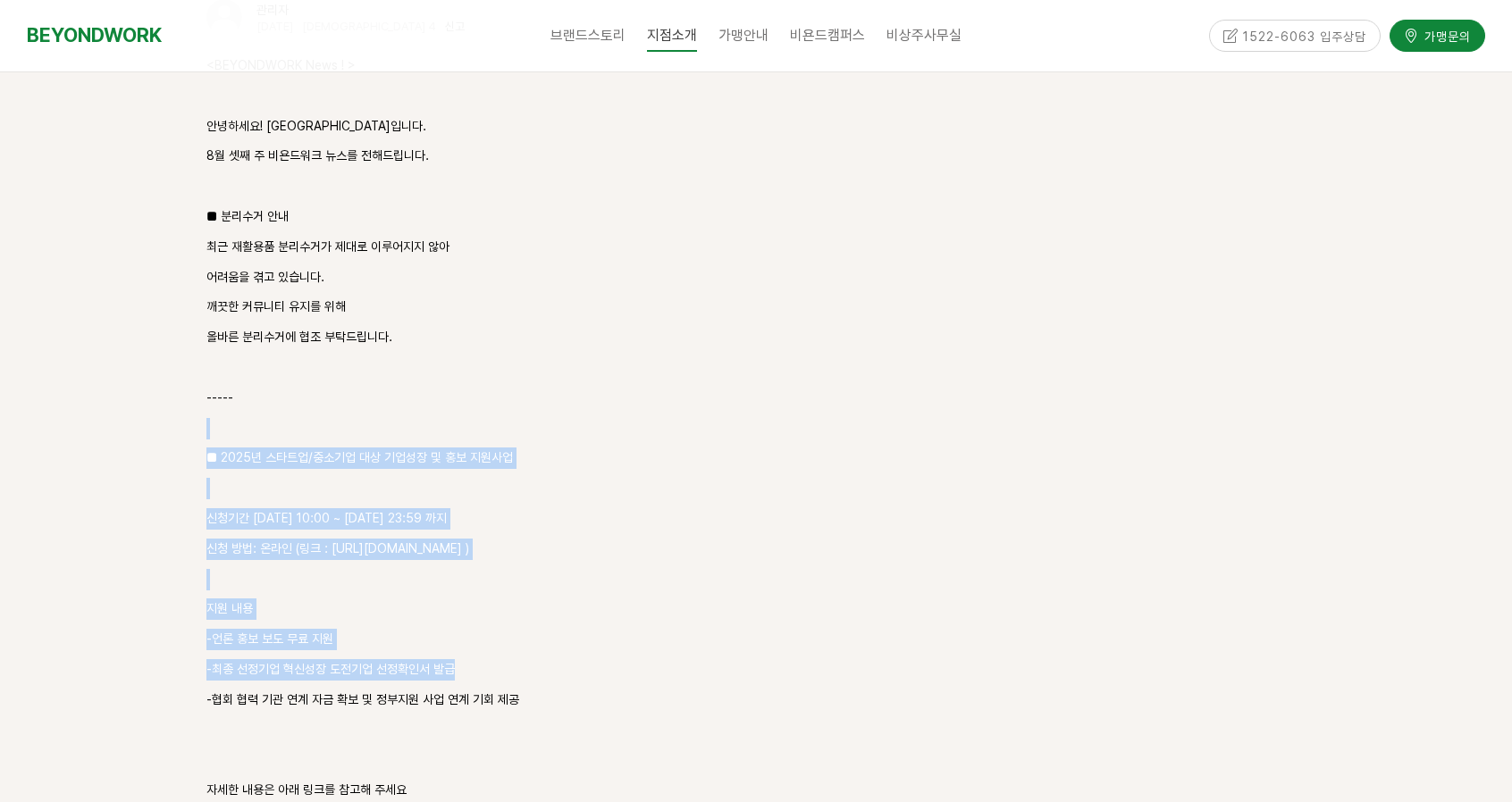
click at [685, 659] on p "-최종 선정기업 혁신성장 도전기업 선정확인서 발급" at bounding box center [756, 670] width 1099 height 21
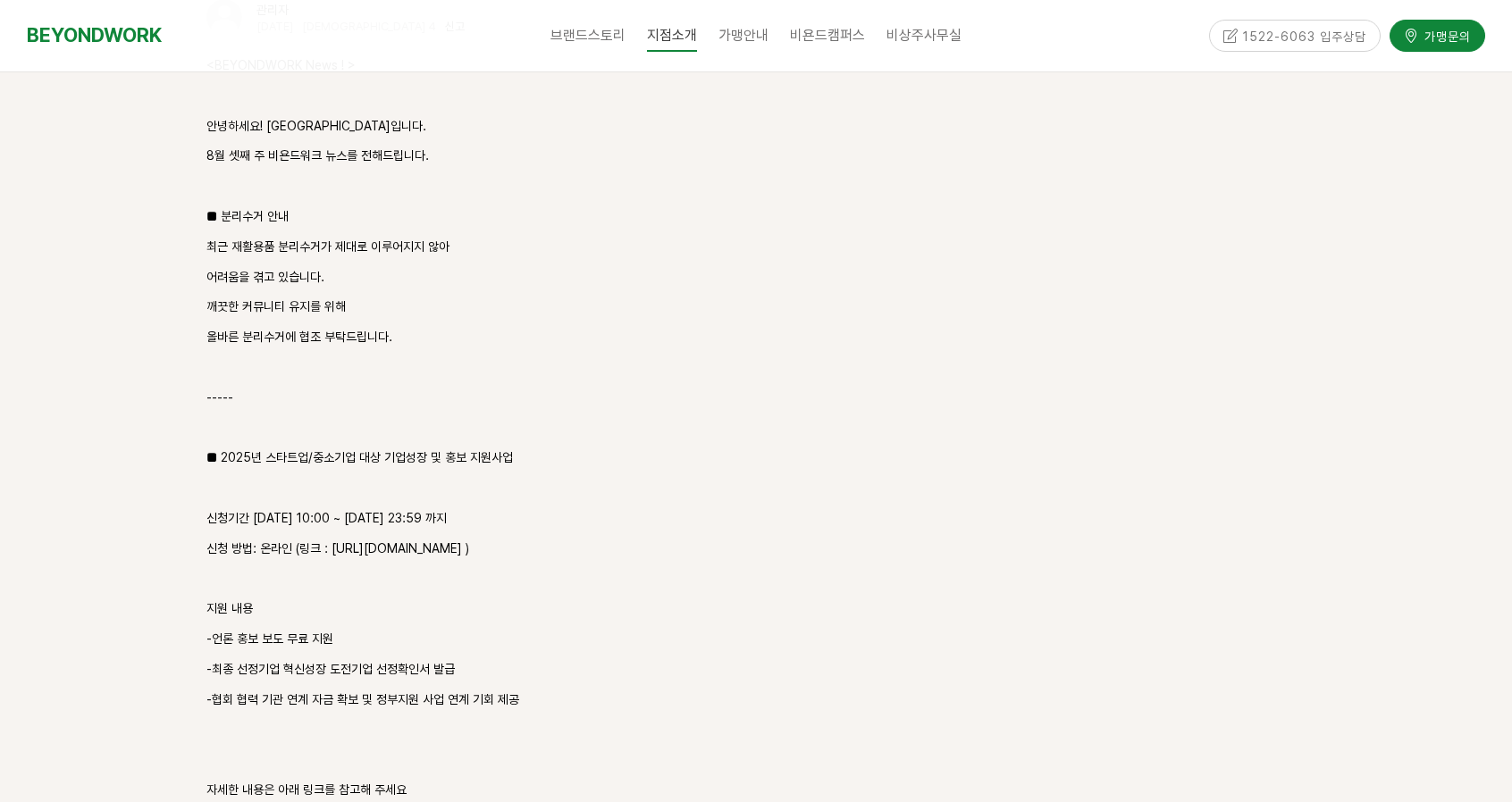
scroll to position [2574, 0]
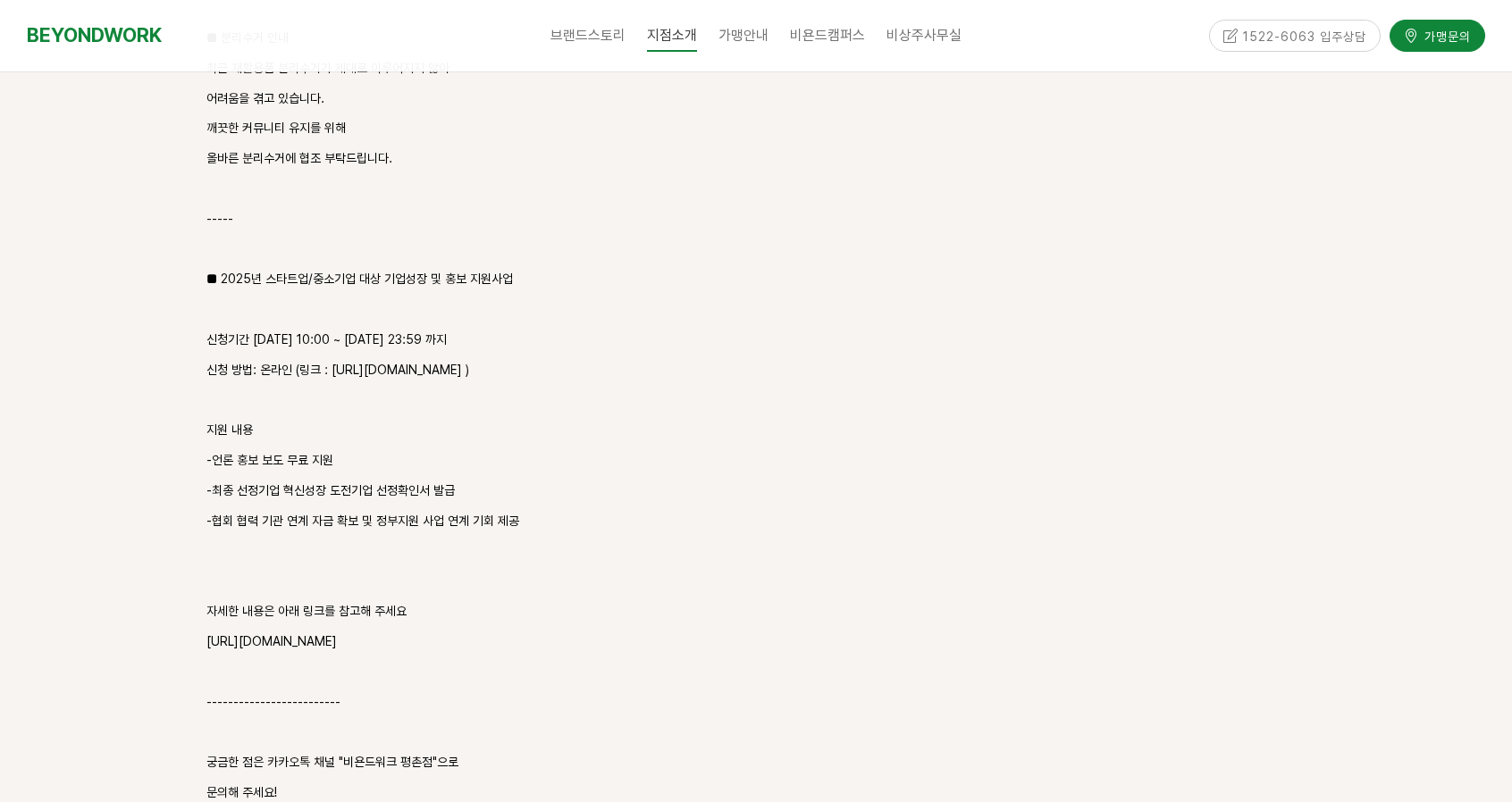
drag, startPoint x: 658, startPoint y: 480, endPoint x: 771, endPoint y: 194, distance: 307.5
click at [771, 194] on div "<BEYONDWORK News ! > 안녕하세요! [GEOGRAPHIC_DATA]입니다. 8월 셋째 주 비욘드워크 뉴스를 전해드립니다. ■ 분…" at bounding box center [756, 400] width 1099 height 1049
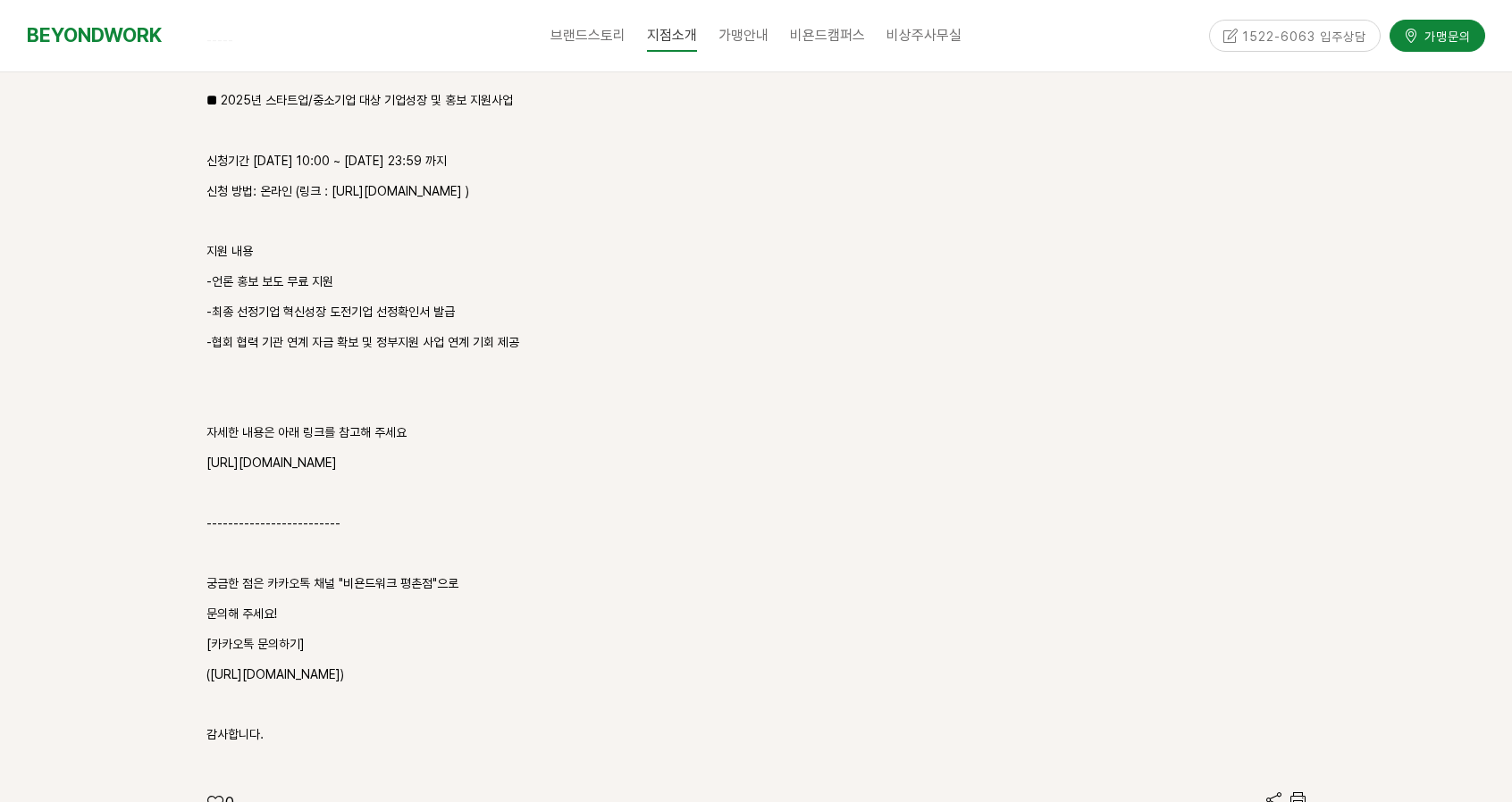
scroll to position [2931, 0]
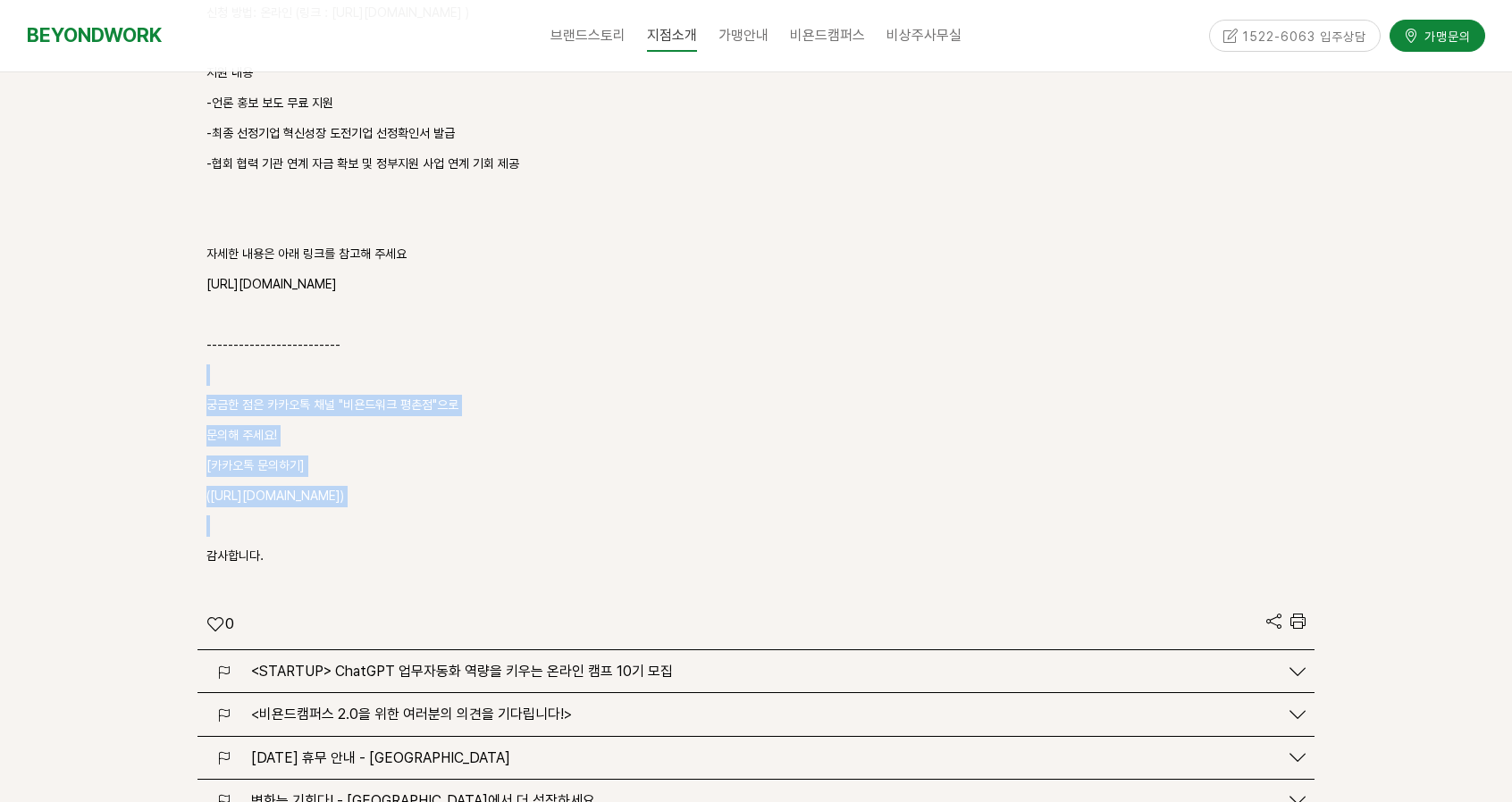
click at [725, 463] on div "<BEYONDWORK News ! > 안녕하세요! [GEOGRAPHIC_DATA]입니다. 8월 셋째 주 비욘드워크 뉴스를 전해드립니다. ■ 분…" at bounding box center [756, 43] width 1099 height 1049
click at [725, 515] on p at bounding box center [756, 526] width 1099 height 21
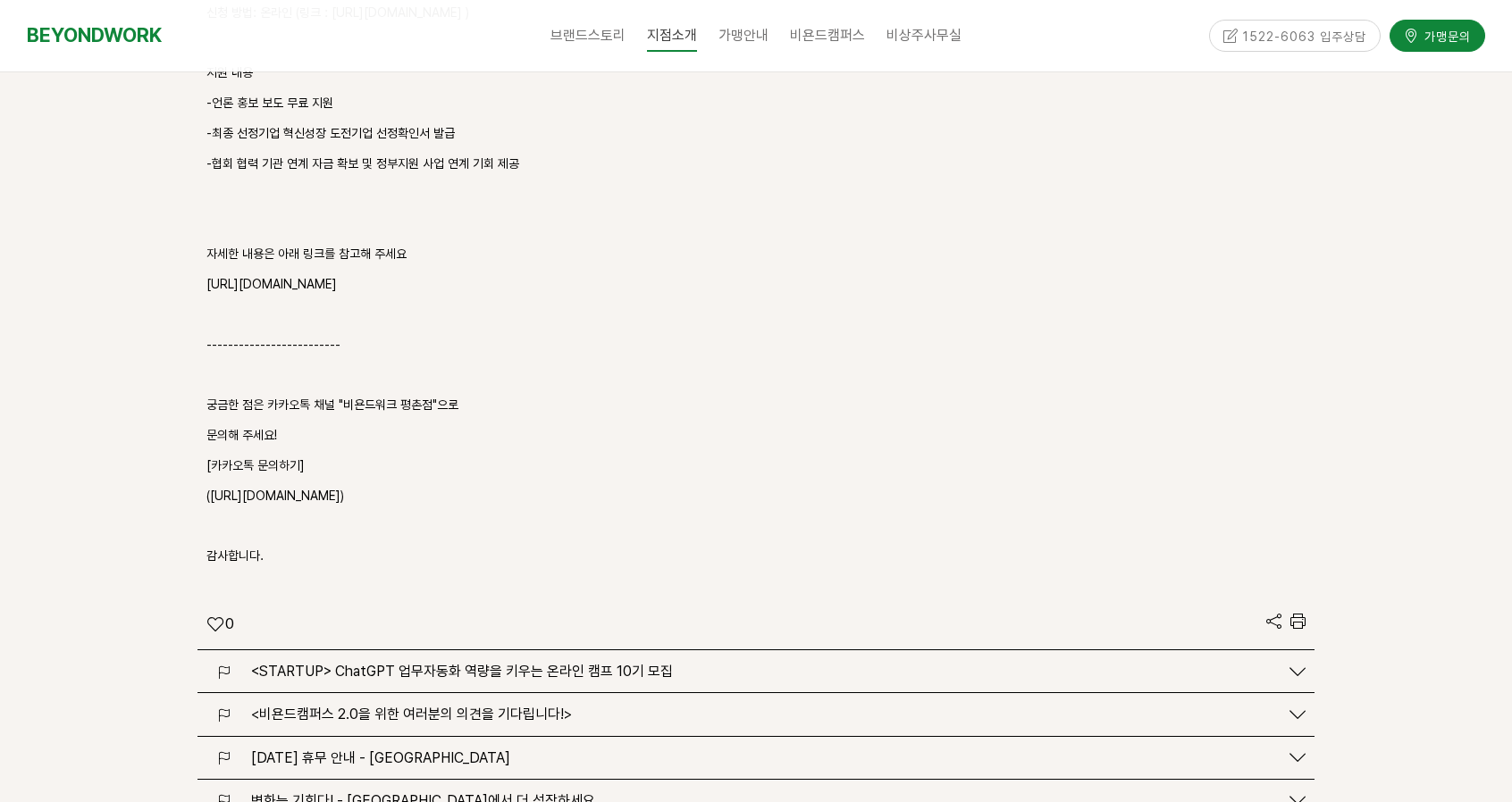
scroll to position [3110, 0]
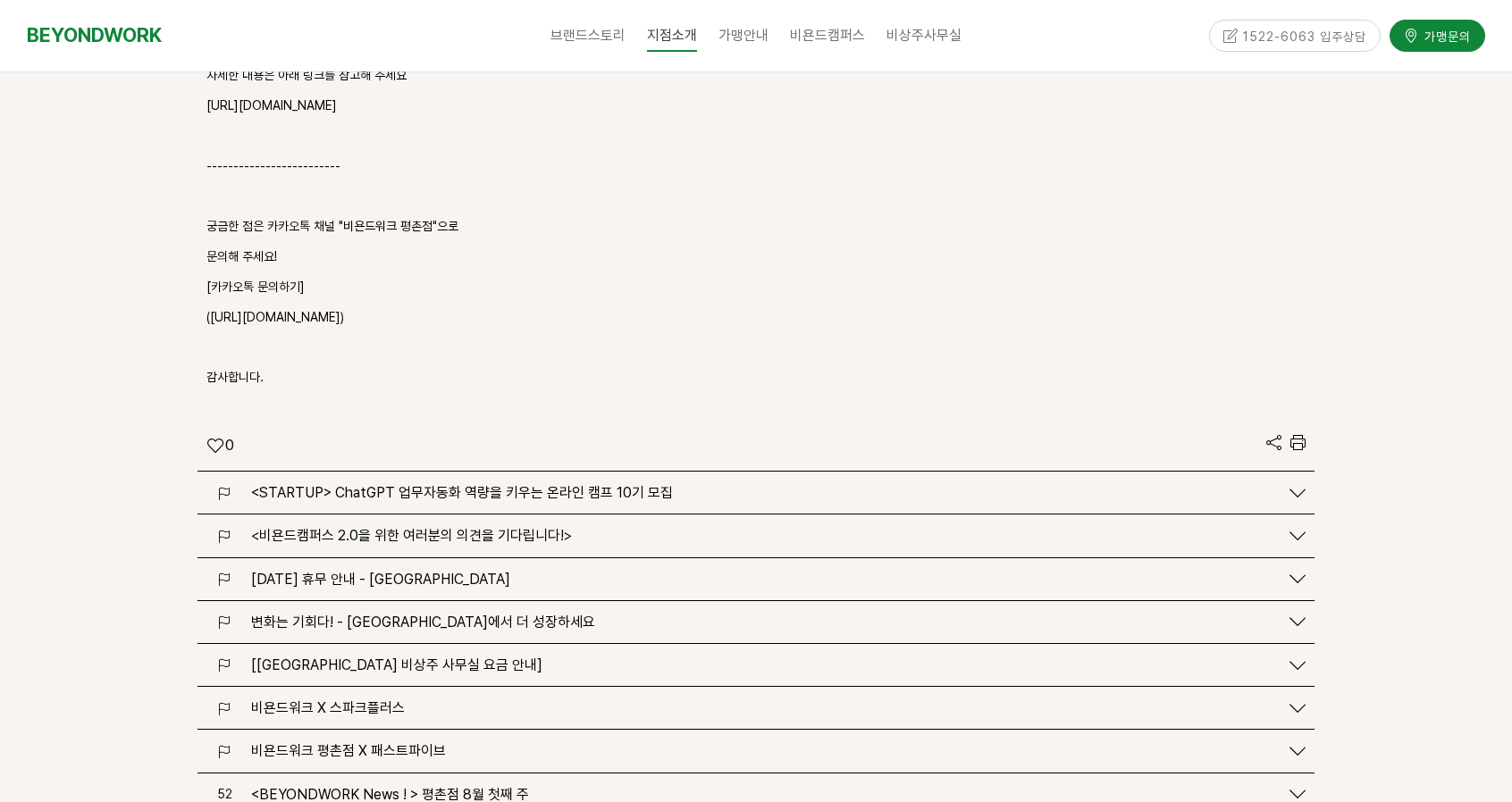
click at [592, 484] on span "<STARTUP> ChatGPT 업무자동화 역량을 키우는 온라인 캠프 10기 모집" at bounding box center [462, 493] width 422 height 17
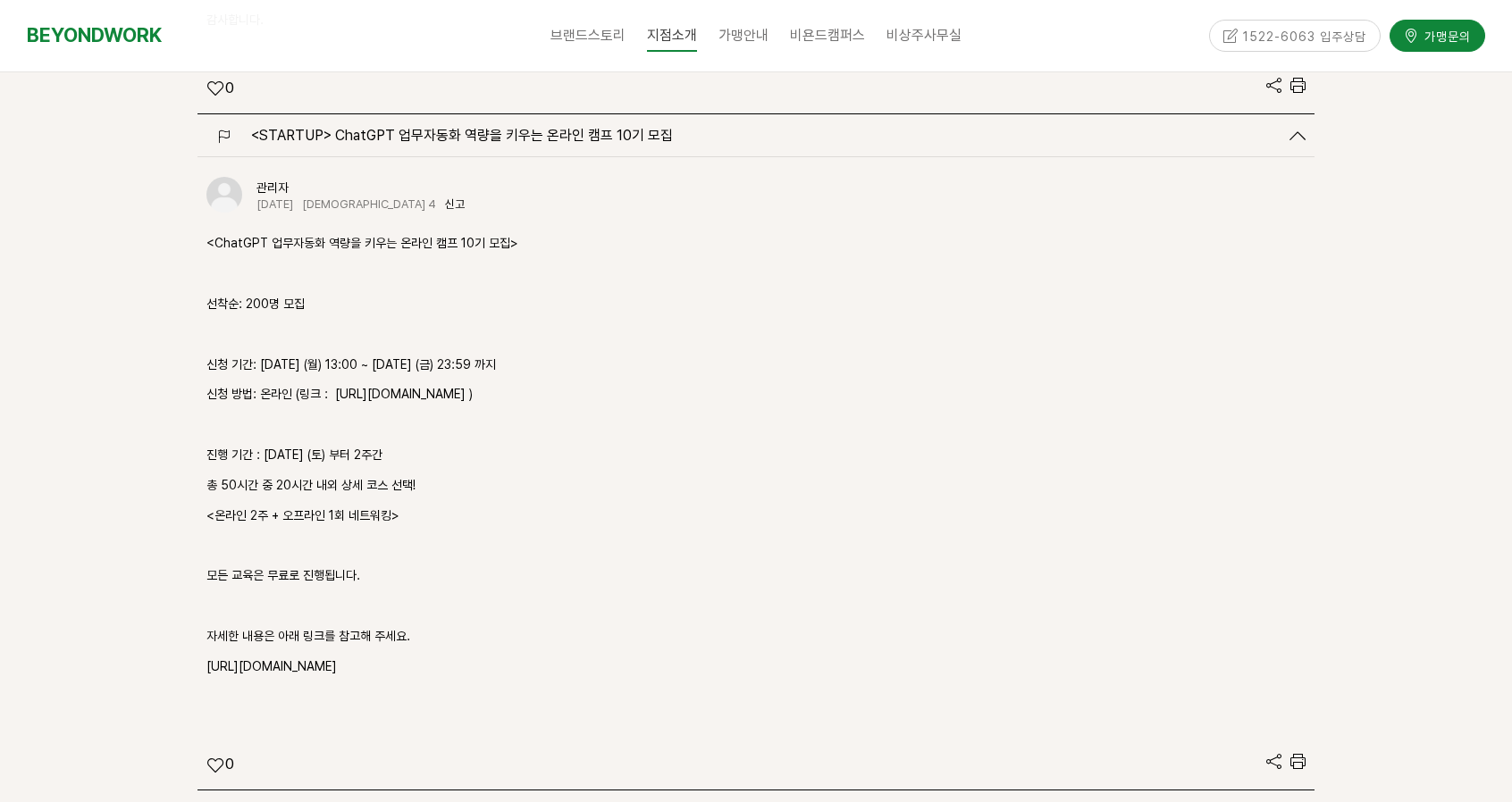
scroll to position [3646, 0]
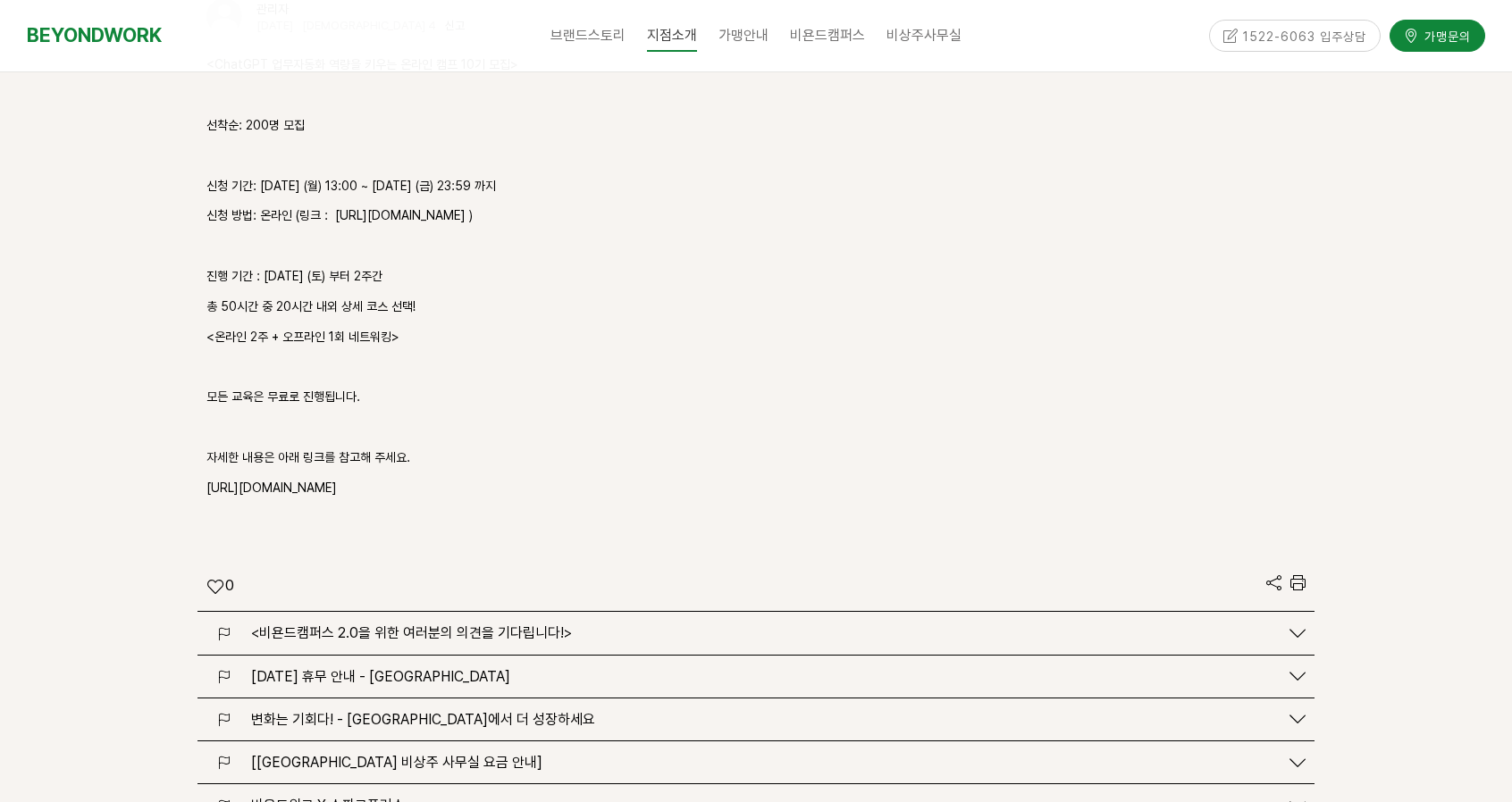
click at [518, 612] on div "<비욘드캠퍼스 2.0을 위한 여러분의 의견을 기다립니다!>" at bounding box center [756, 633] width 1117 height 42
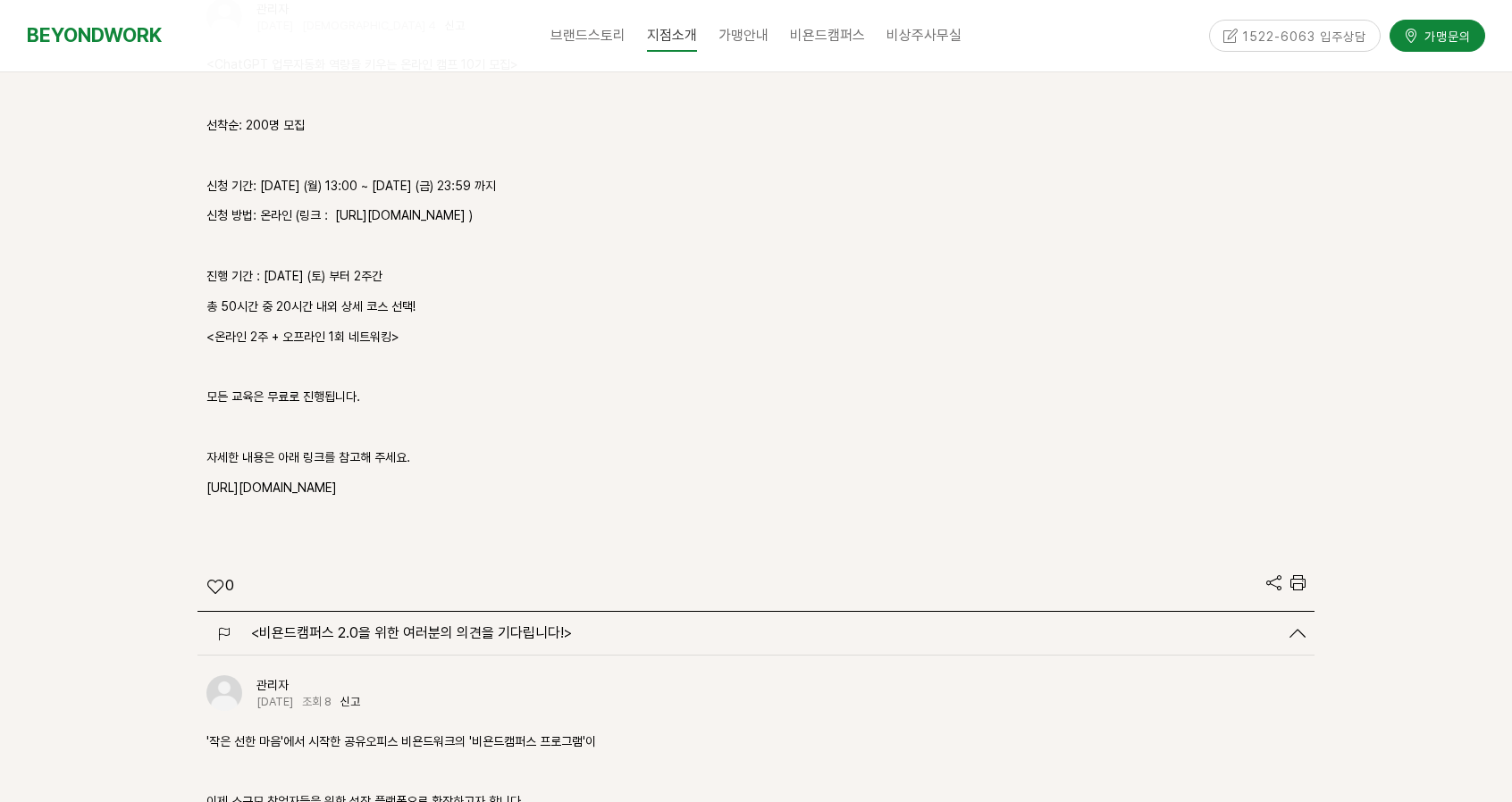
click at [514, 625] on span "<비욘드캠퍼스 2.0을 위한 여러분의 의견을 기다립니다!>" at bounding box center [412, 633] width 320 height 17
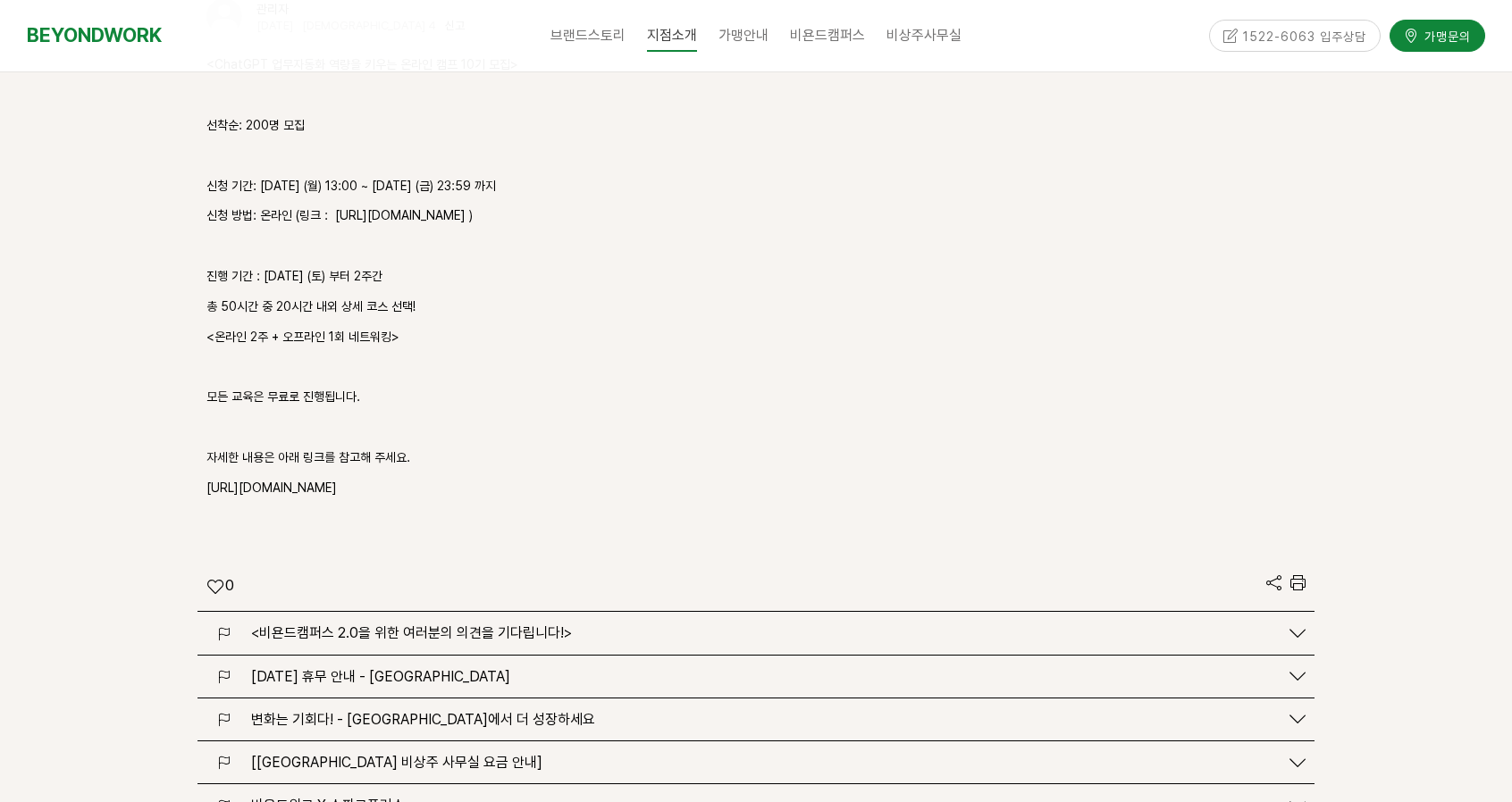
click at [513, 625] on span "<비욘드캠퍼스 2.0을 위한 여러분의 의견을 기다립니다!>" at bounding box center [412, 633] width 320 height 17
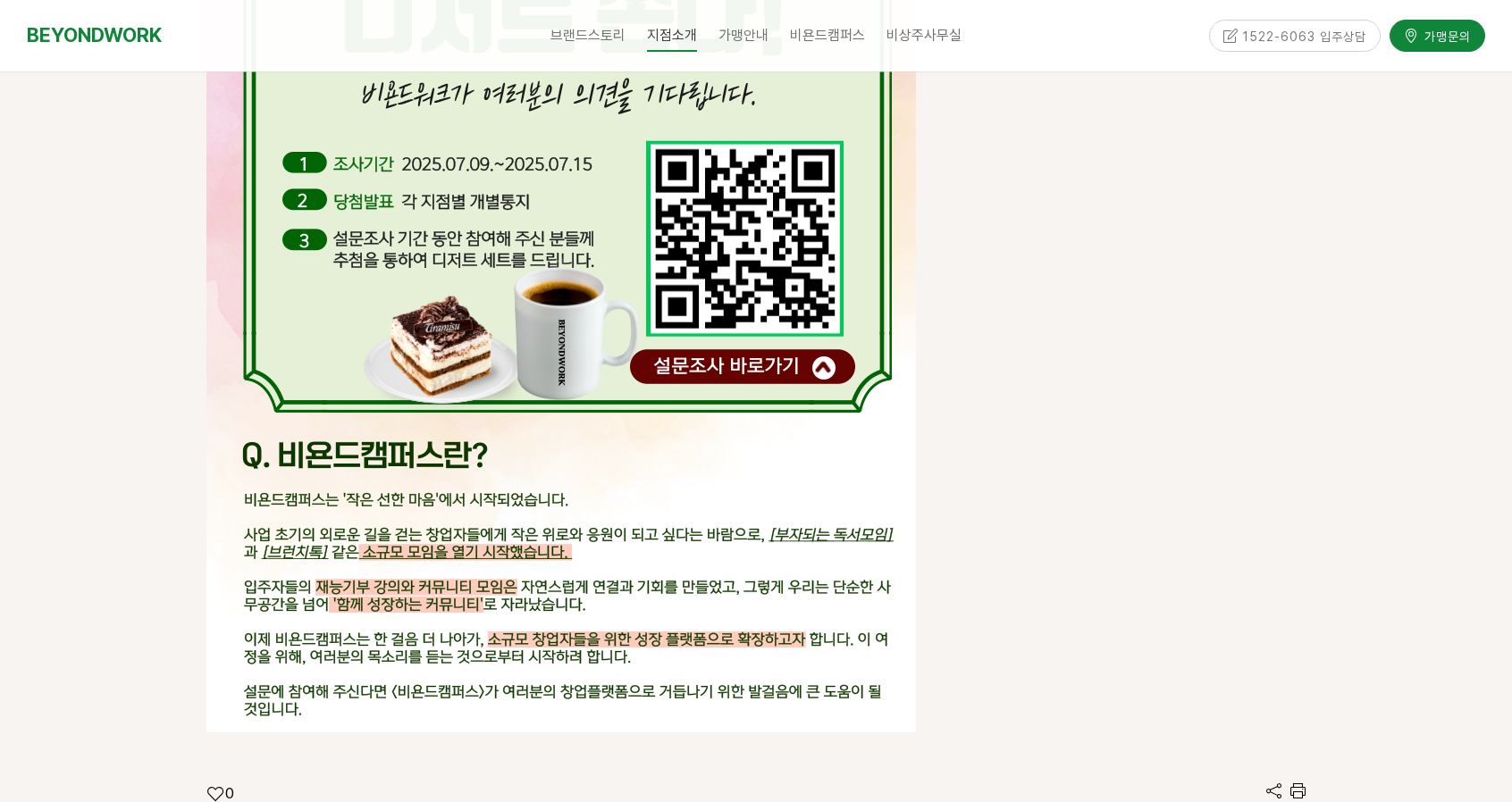
scroll to position [5612, 0]
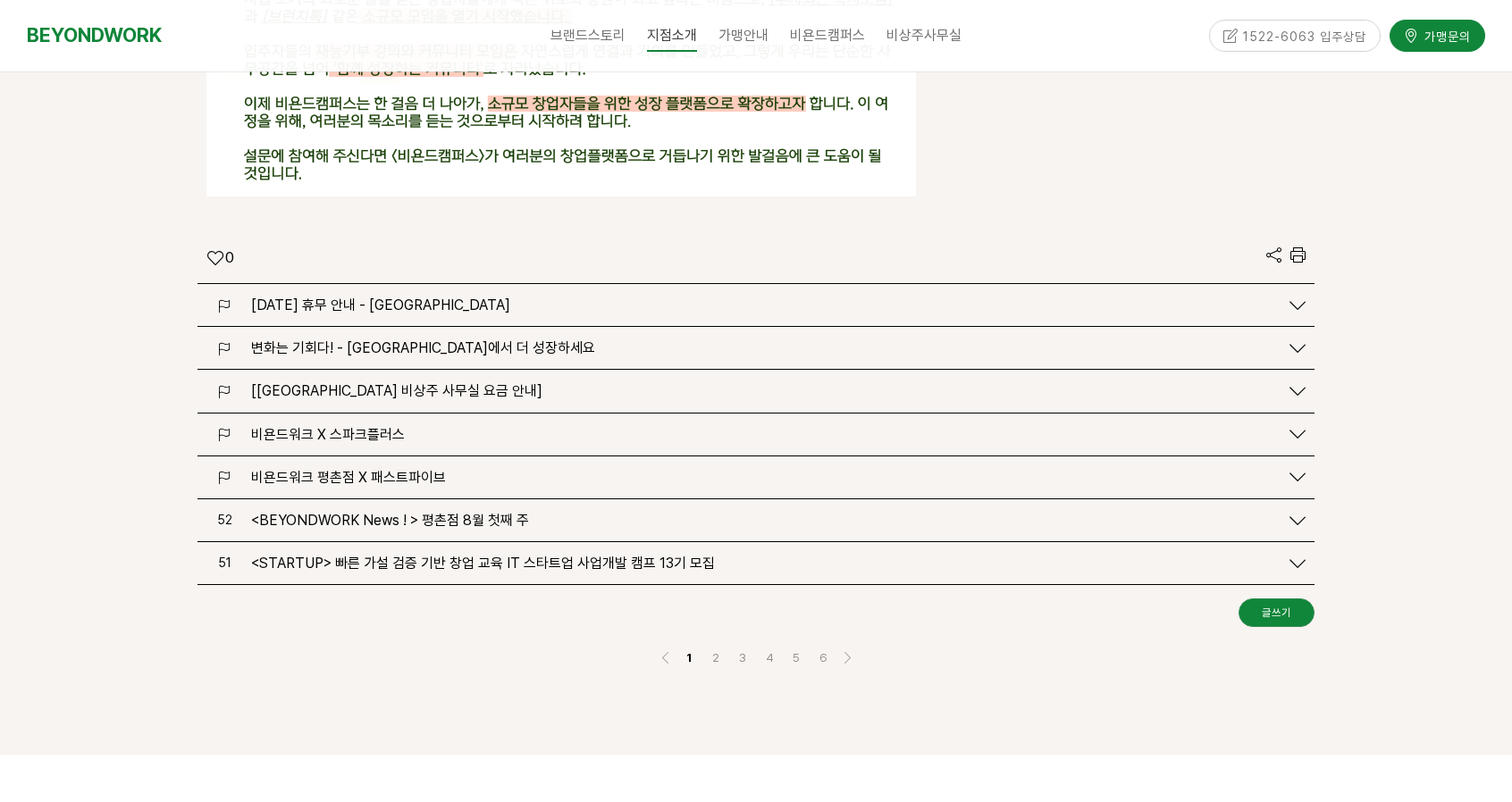
click at [503, 296] on div "[DATE] 휴무 안내 - [GEOGRAPHIC_DATA]" at bounding box center [760, 305] width 1037 height 17
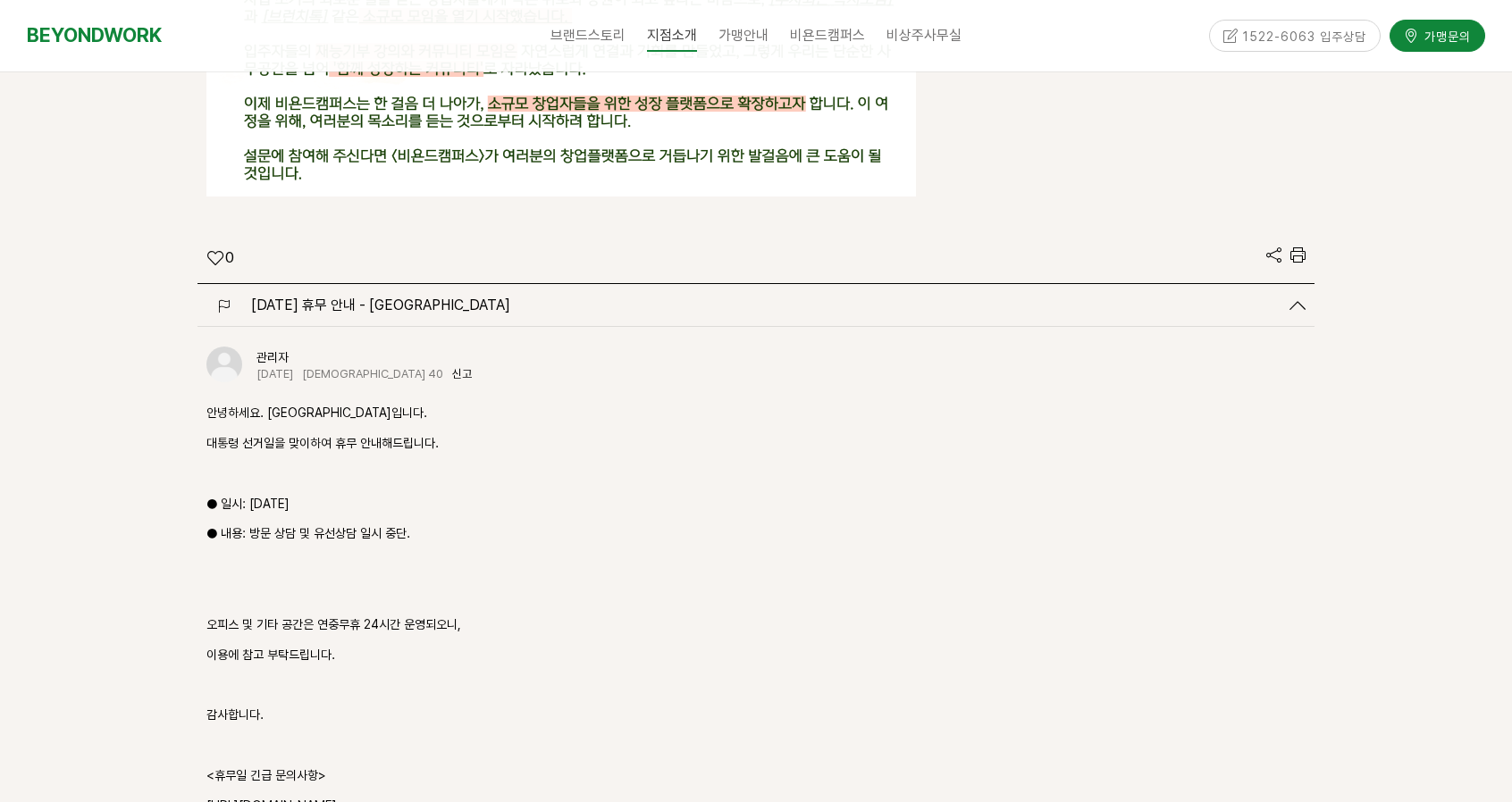
scroll to position [5969, 0]
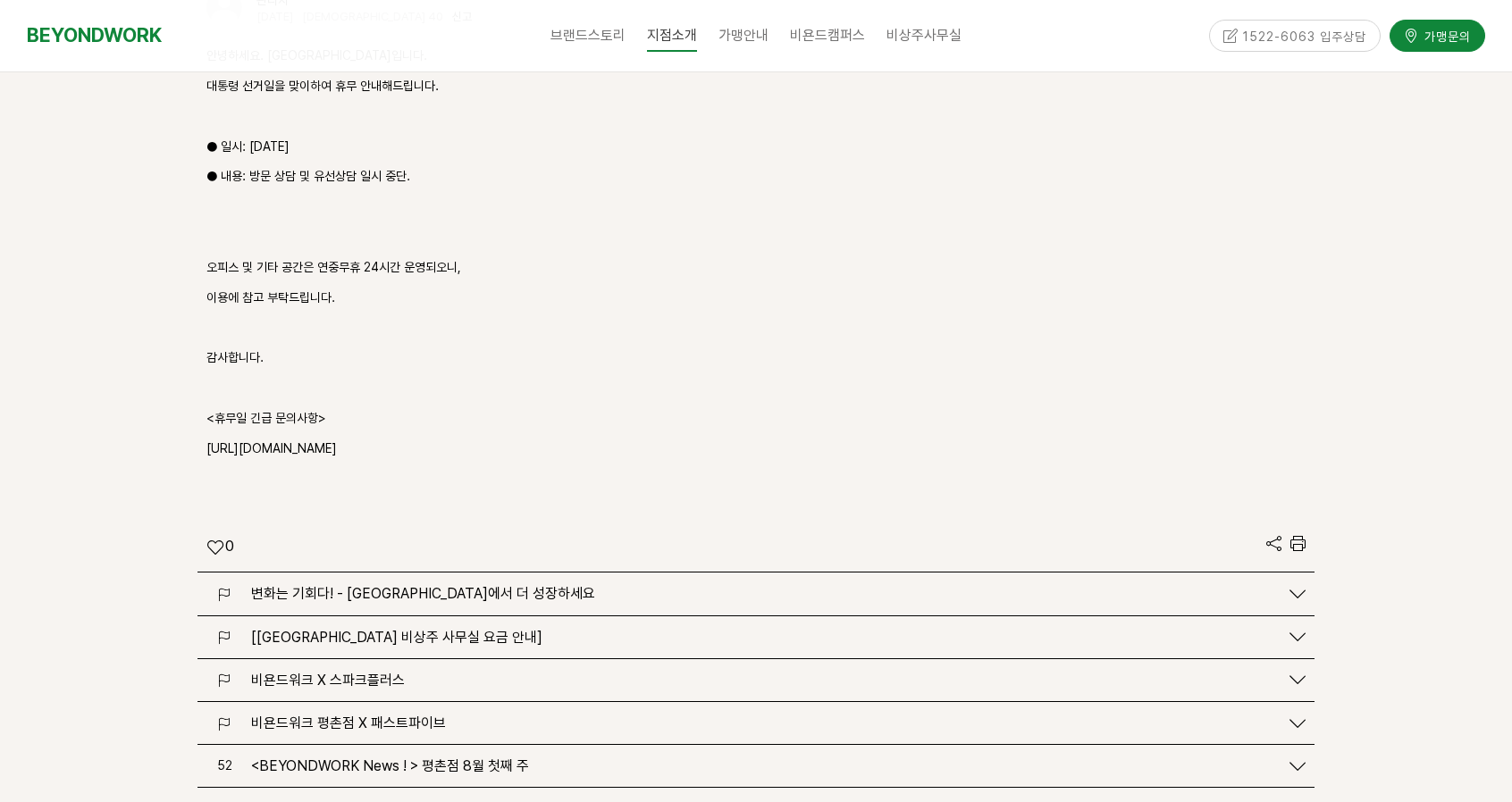
click at [454, 573] on div "변화는 기회다! - [GEOGRAPHIC_DATA]에서 더 성장하세요" at bounding box center [756, 594] width 1117 height 42
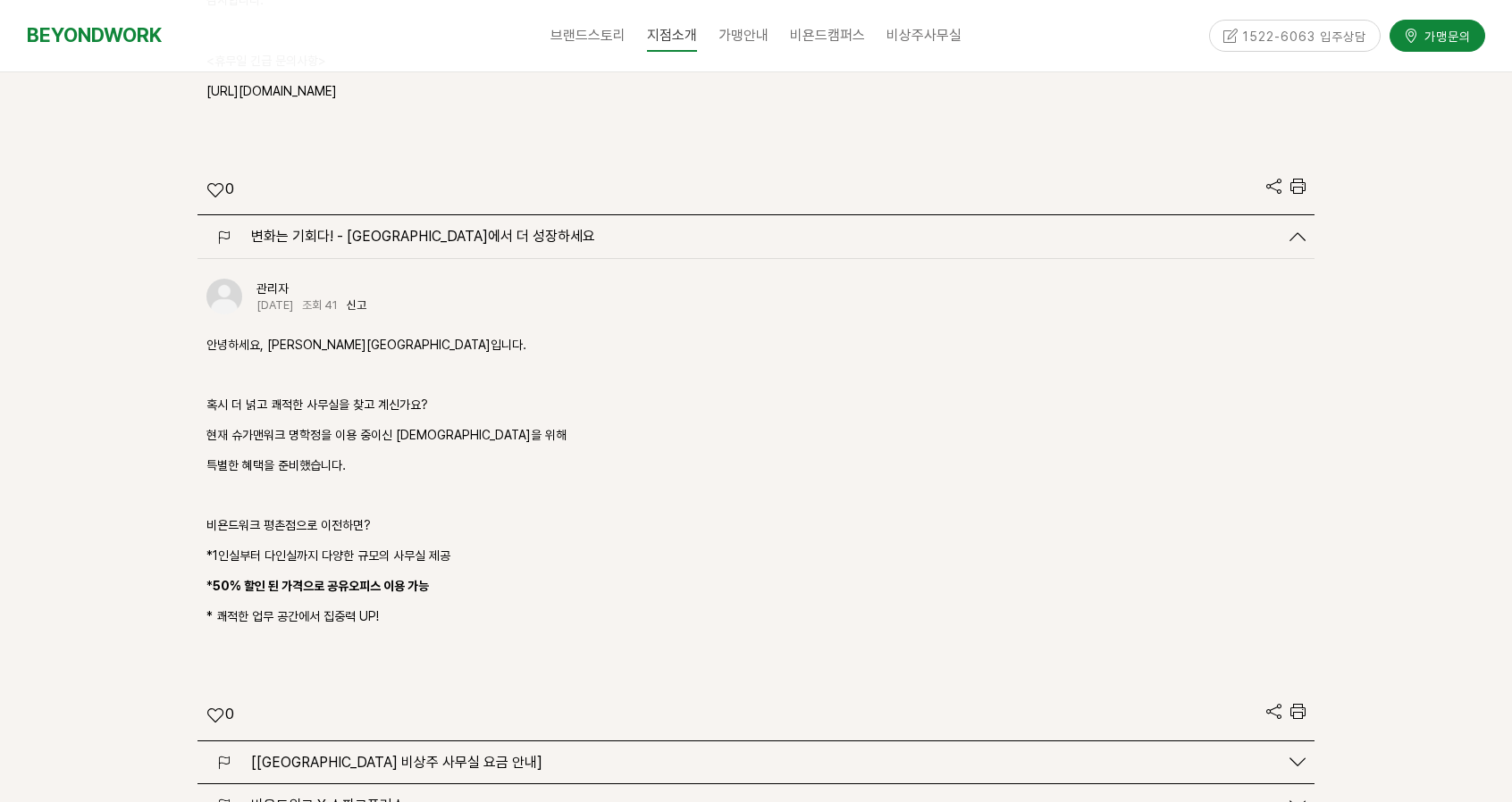
scroll to position [6505, 0]
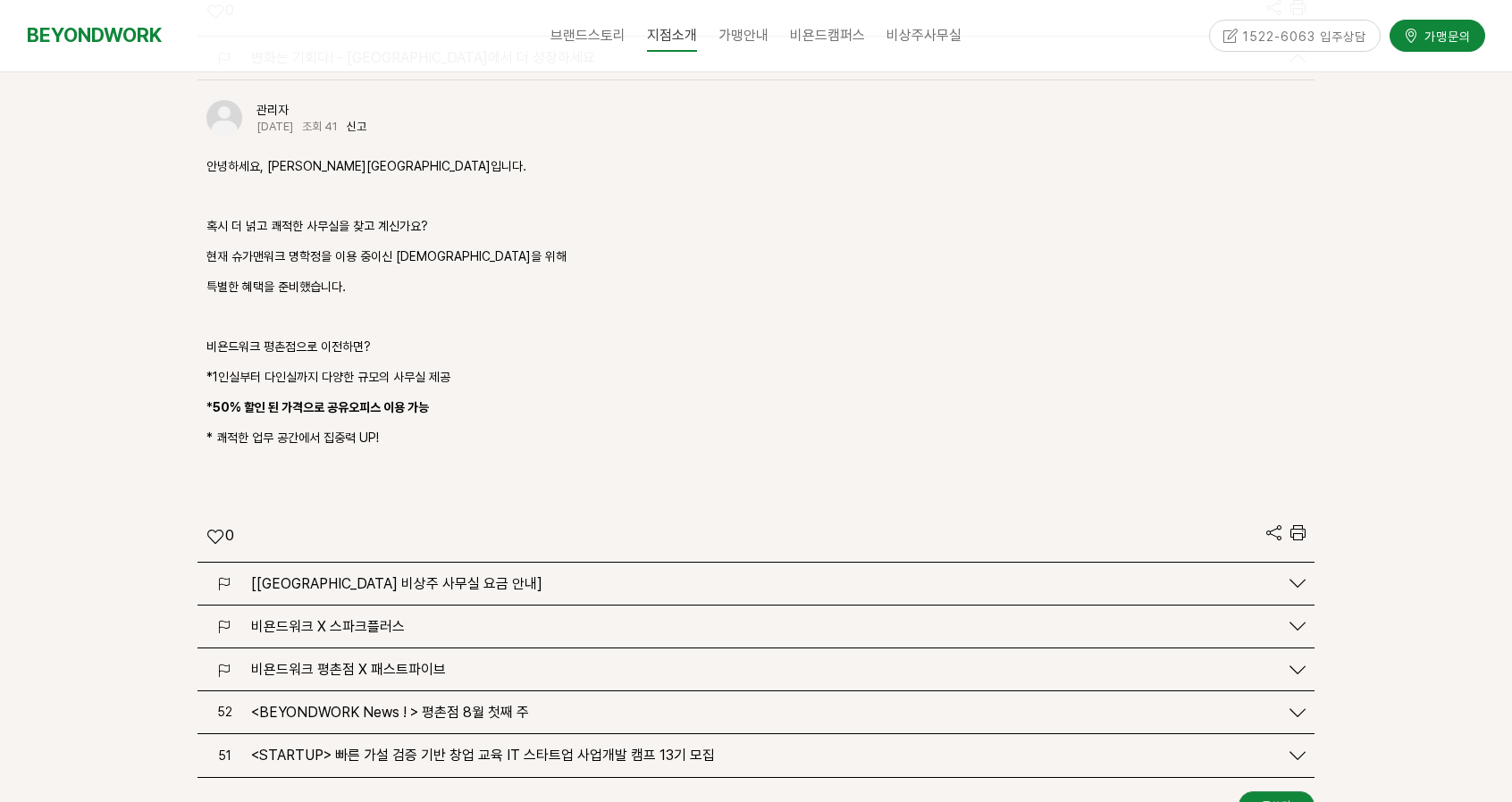
click at [372, 576] on span "[[GEOGRAPHIC_DATA] 비상주 사무실 요금 안내]" at bounding box center [397, 584] width 292 height 17
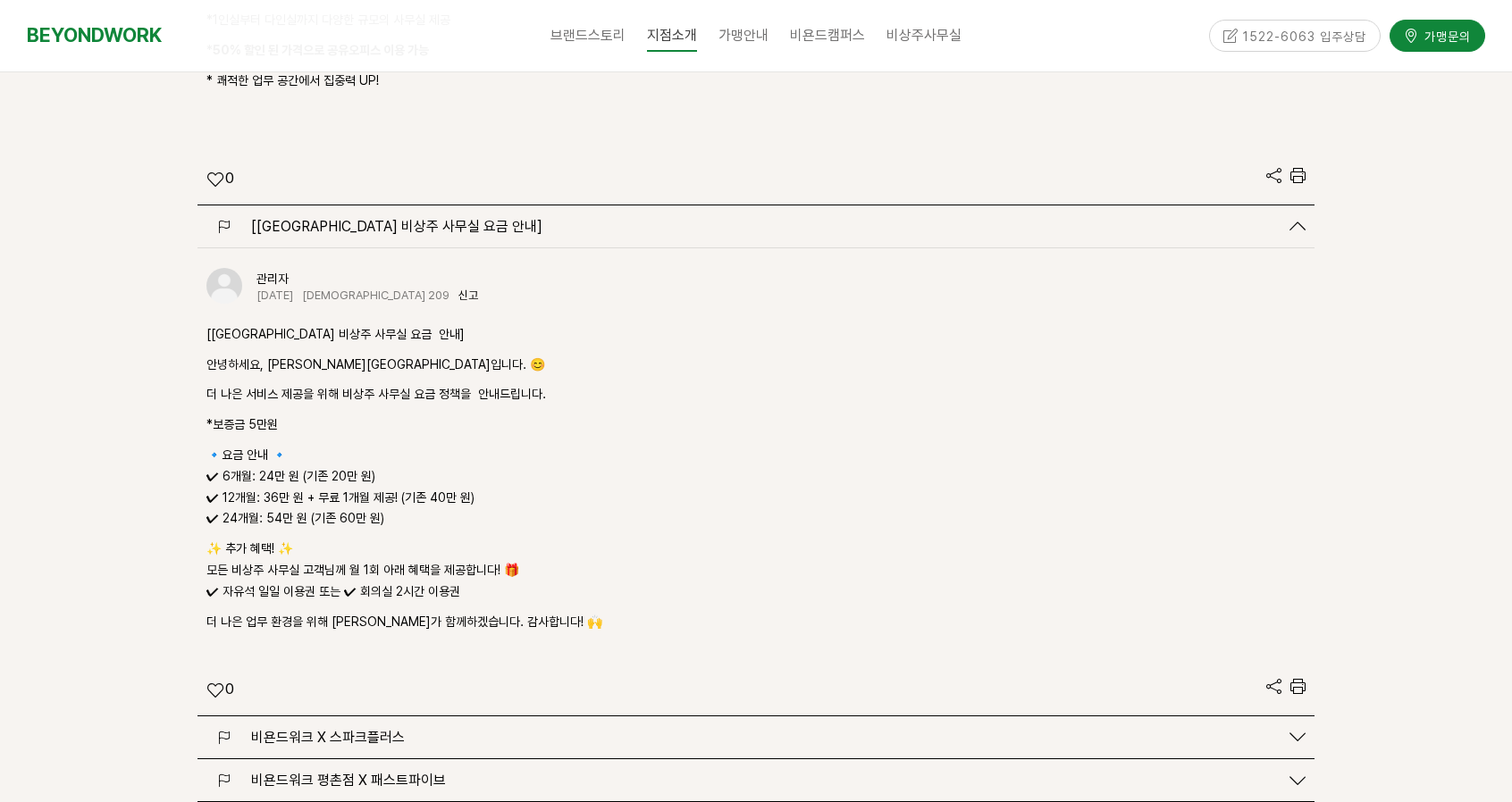
scroll to position [7041, 0]
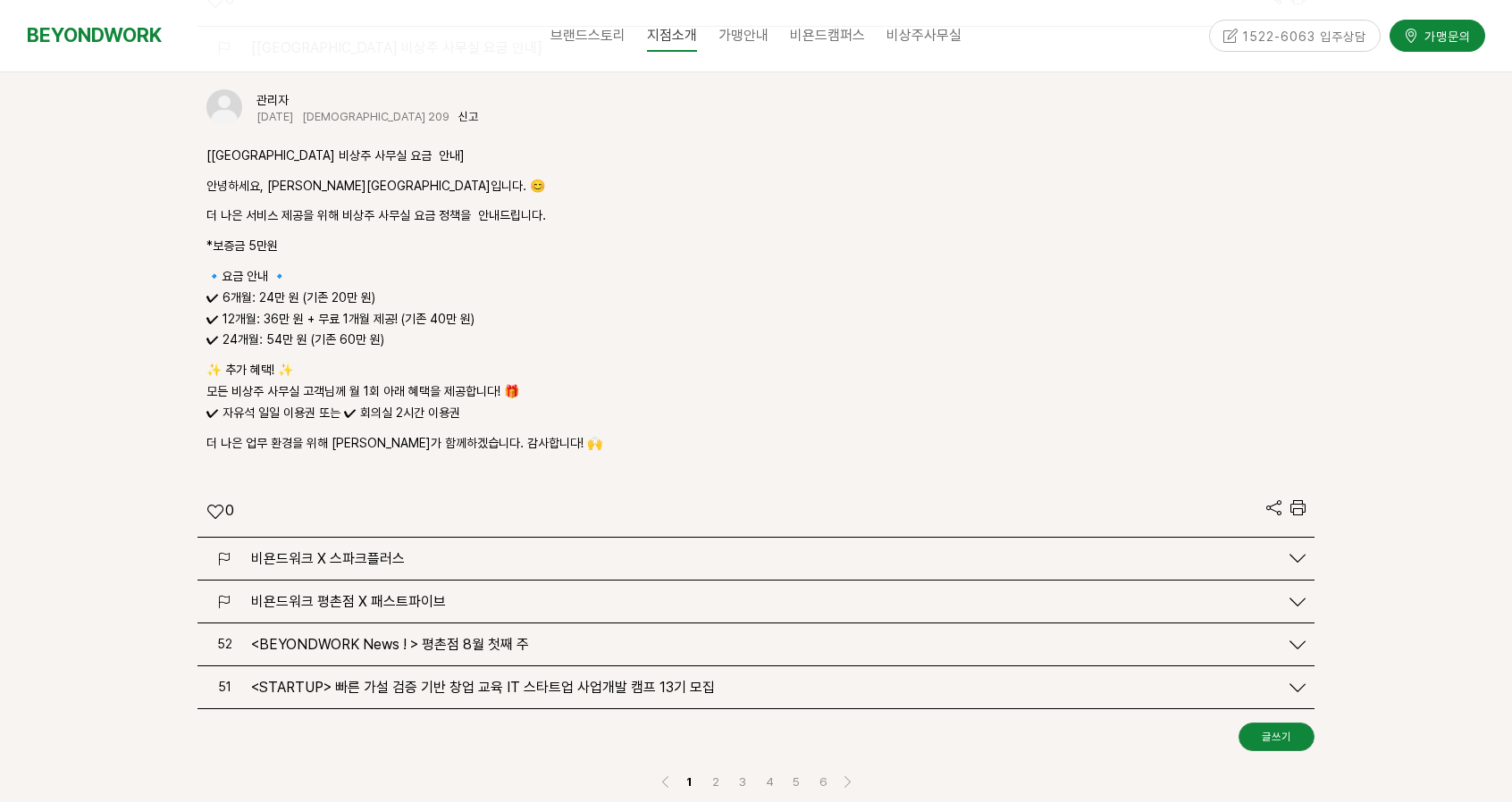
click at [398, 538] on div "비욘드워크 X 스파크플러스" at bounding box center [756, 559] width 1117 height 42
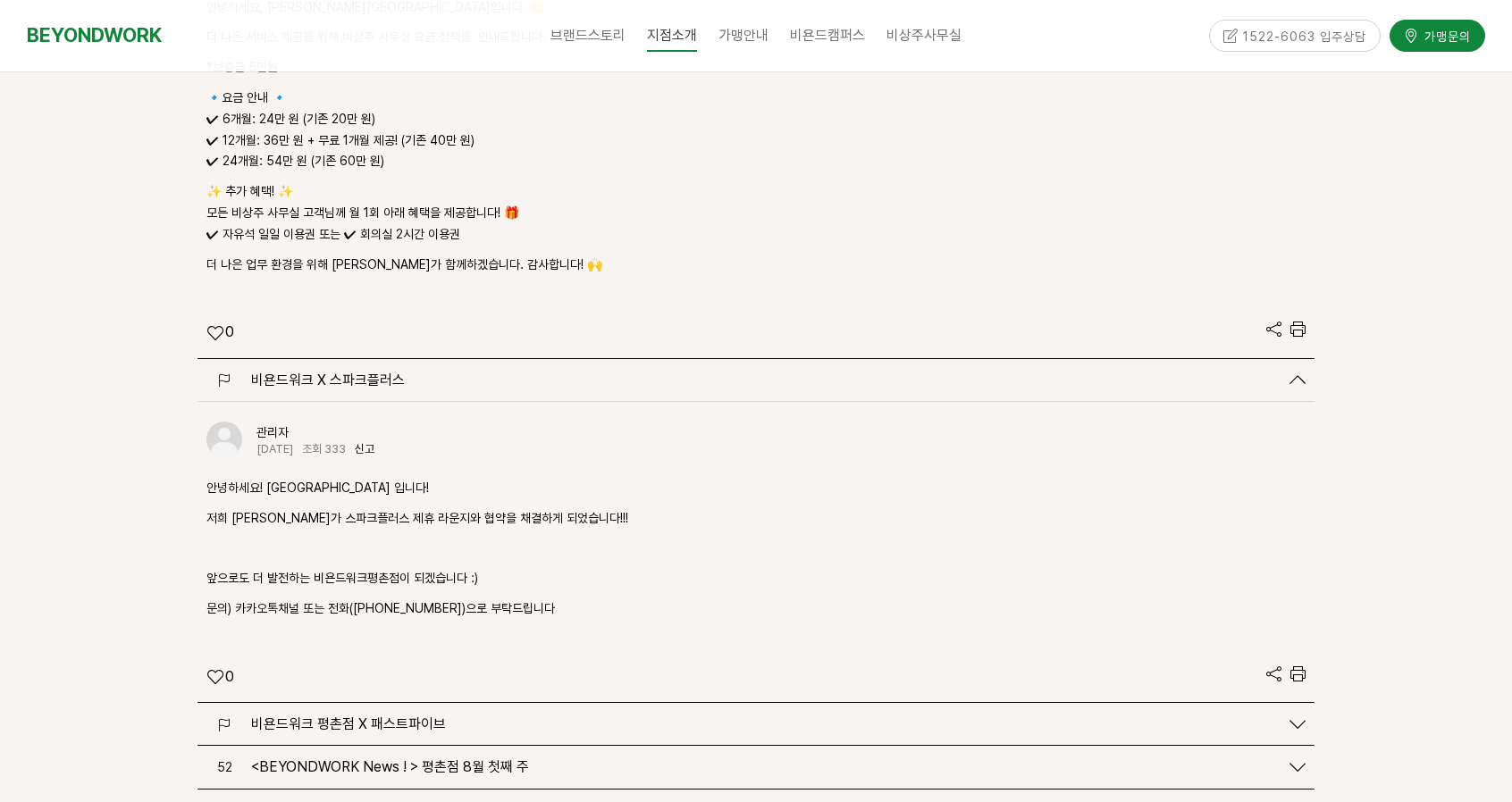
scroll to position [7578, 0]
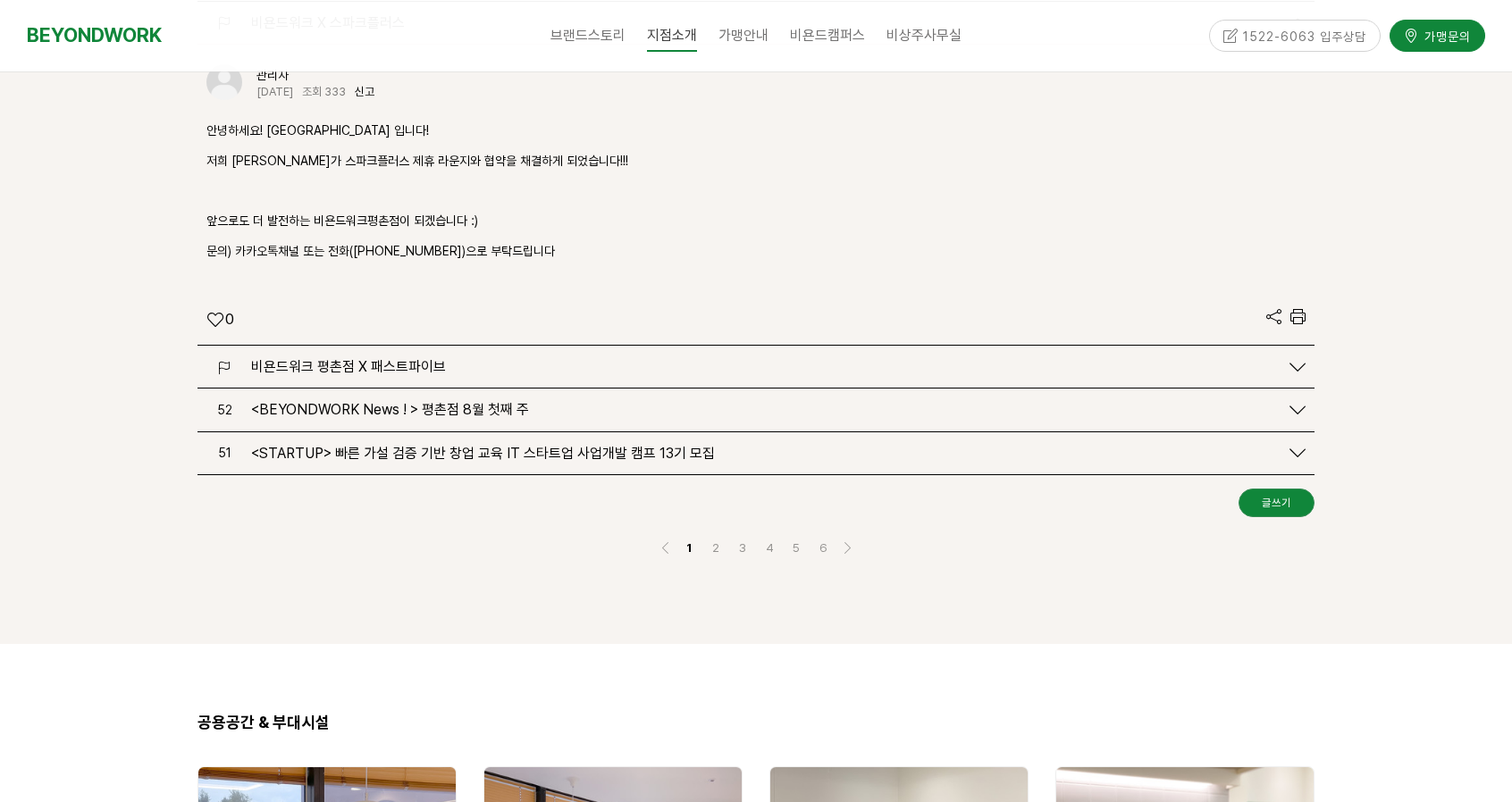
click at [425, 359] on span "비욘드워크 평촌점 X 패스트파이브" at bounding box center [348, 367] width 195 height 17
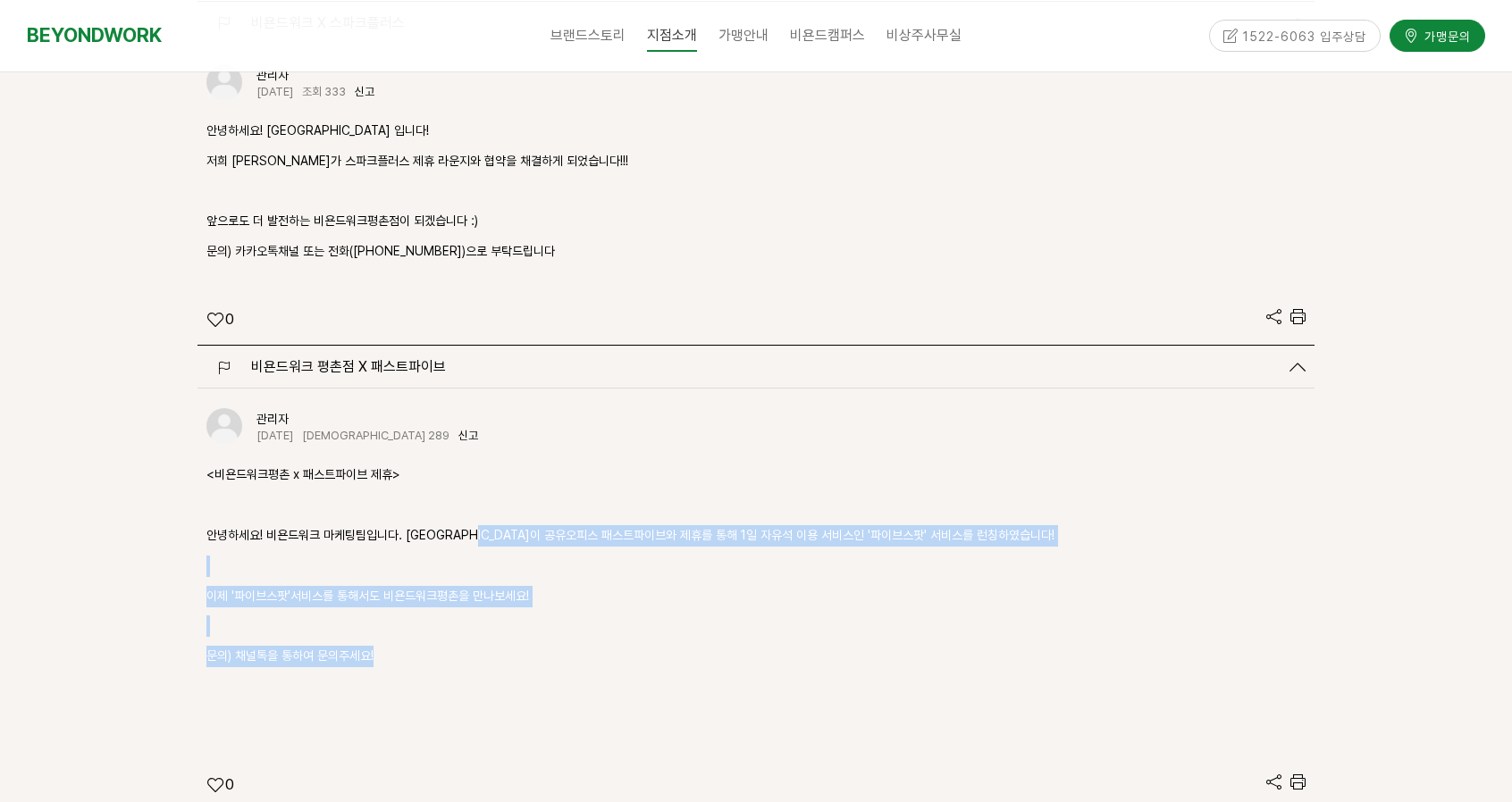
drag, startPoint x: 503, startPoint y: 451, endPoint x: 592, endPoint y: 570, distance: 148.6
click at [592, 570] on div "<비욘드워크평촌 x 패스트파이브 제휴> 안녕하세요! 비욘드워크 마케팅팀입니다. [GEOGRAPHIC_DATA]이 공유오피스 패스트파이브와 제휴…" at bounding box center [756, 596] width 1099 height 263
click at [592, 646] on p "문의) 채널톡을 통하여 문의주세요!" at bounding box center [756, 656] width 1099 height 21
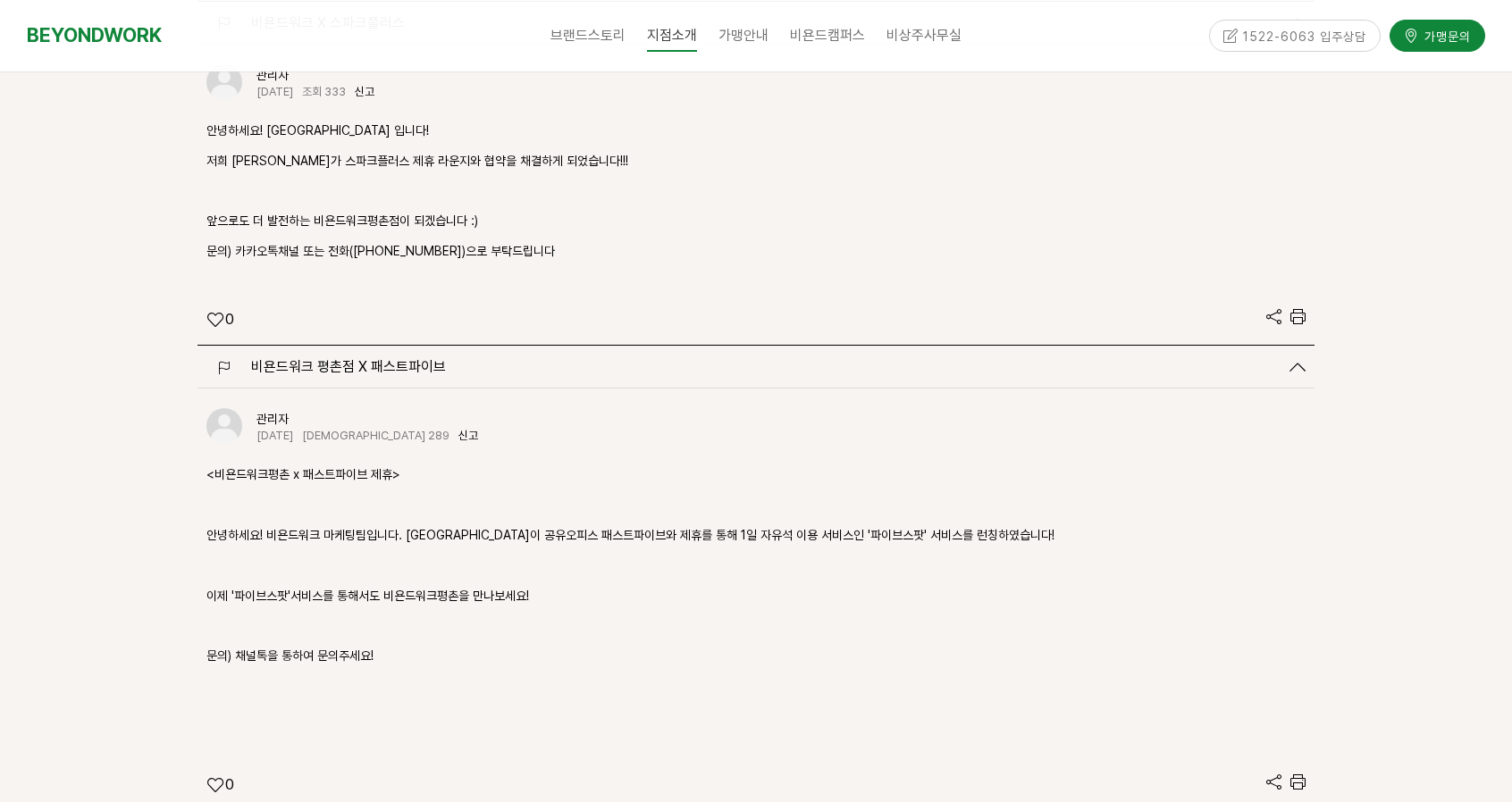
scroll to position [7756, 0]
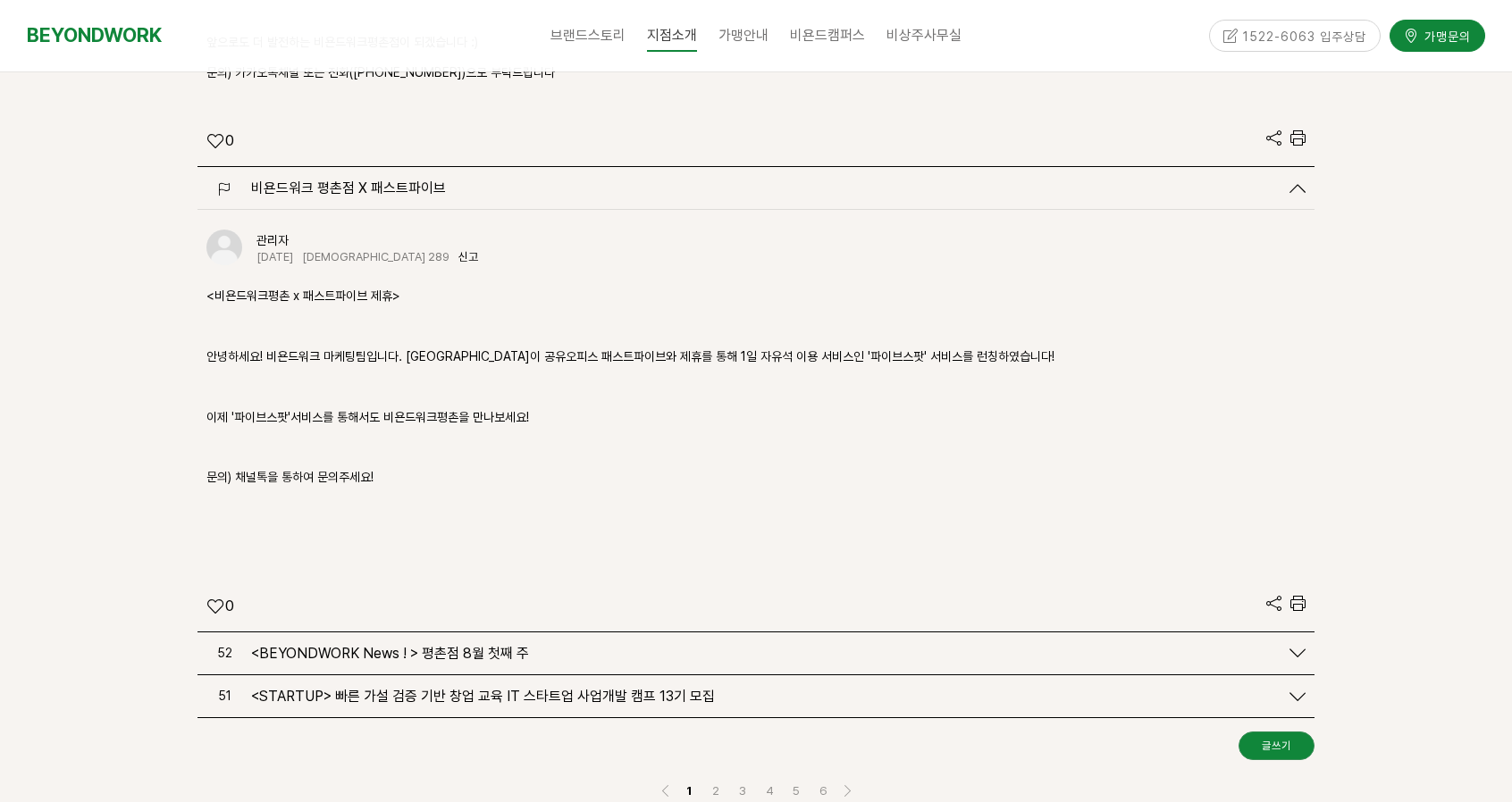
click at [509, 646] on span "<BEYONDWORK News ! > 평촌점 8월 첫째 주" at bounding box center [390, 654] width 278 height 17
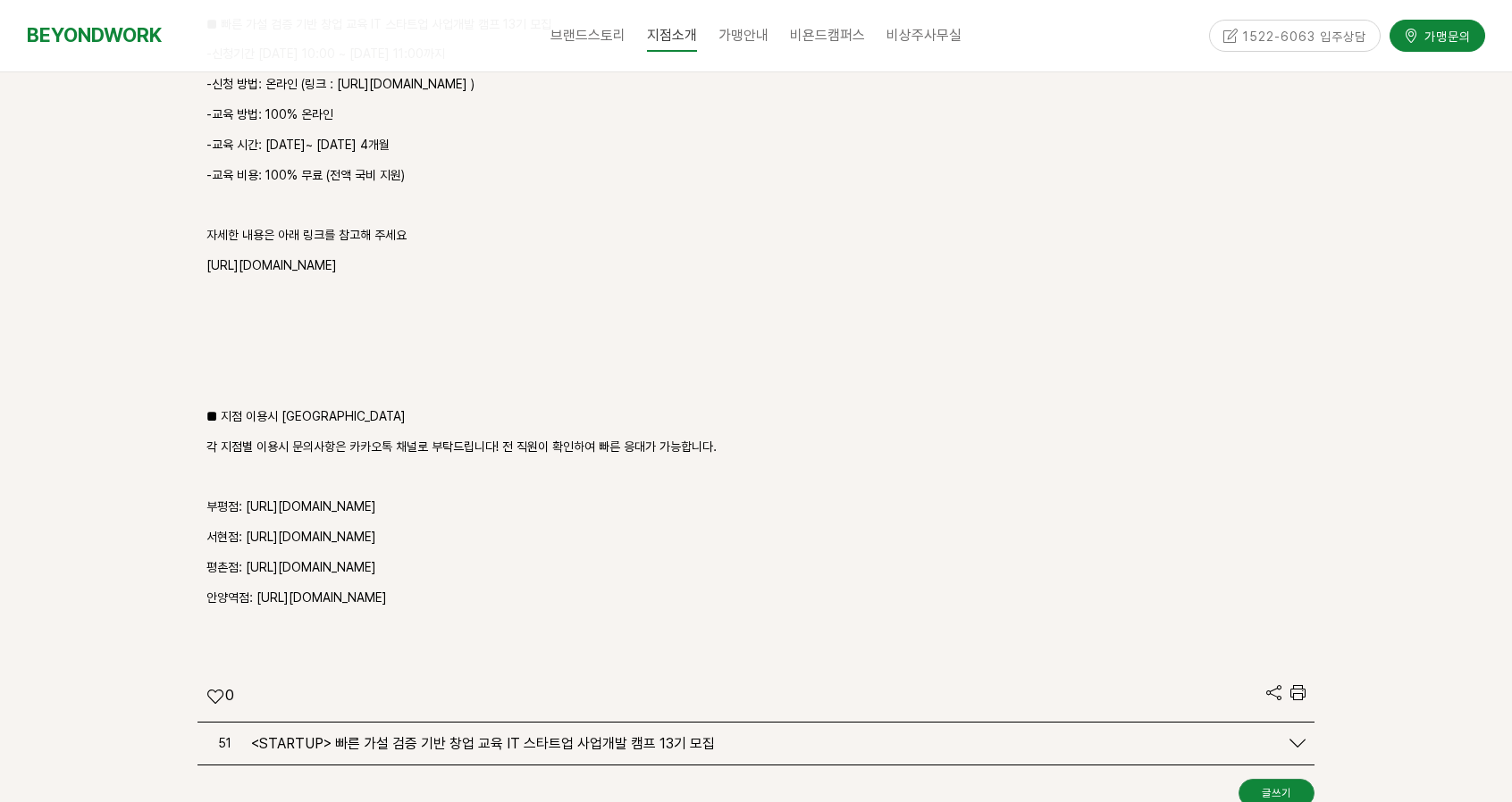
scroll to position [9187, 0]
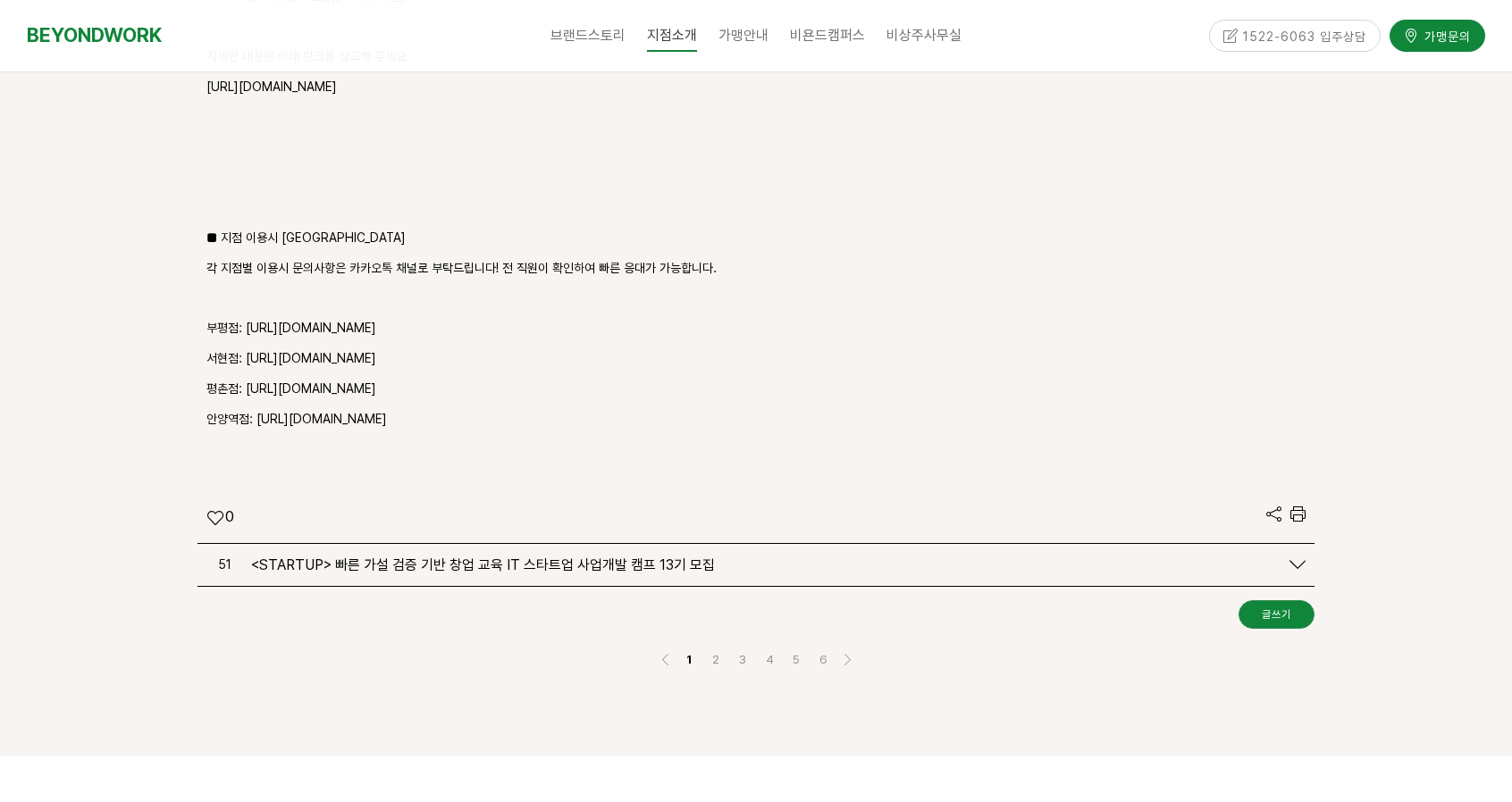
click at [603, 544] on div "51 <STARTUP> 빠른 가설 검증 기반 창업 교육 IT 스타트업 사업개발 캠프 13기 모집" at bounding box center [756, 565] width 1117 height 42
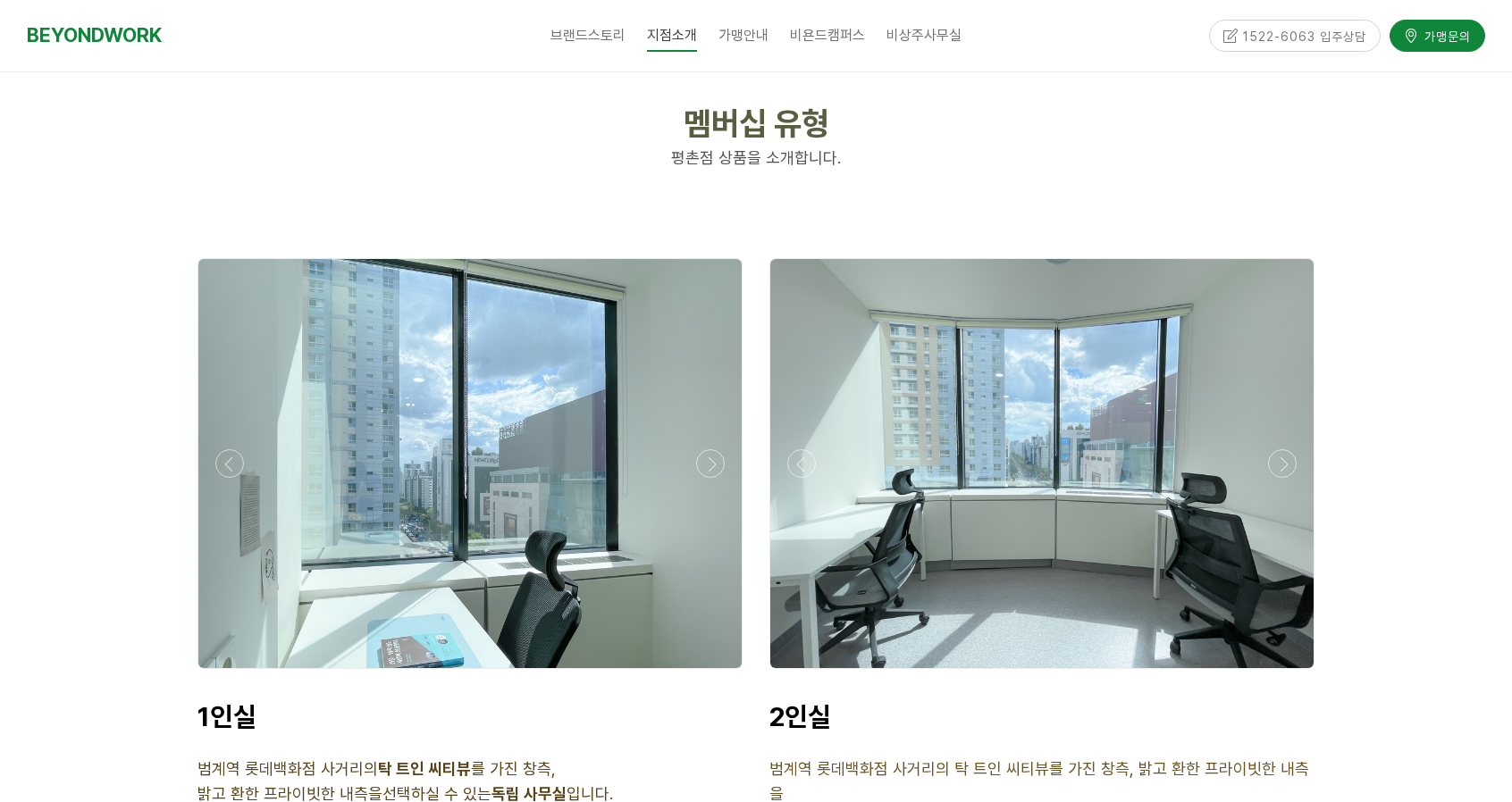
scroll to position [12583, 0]
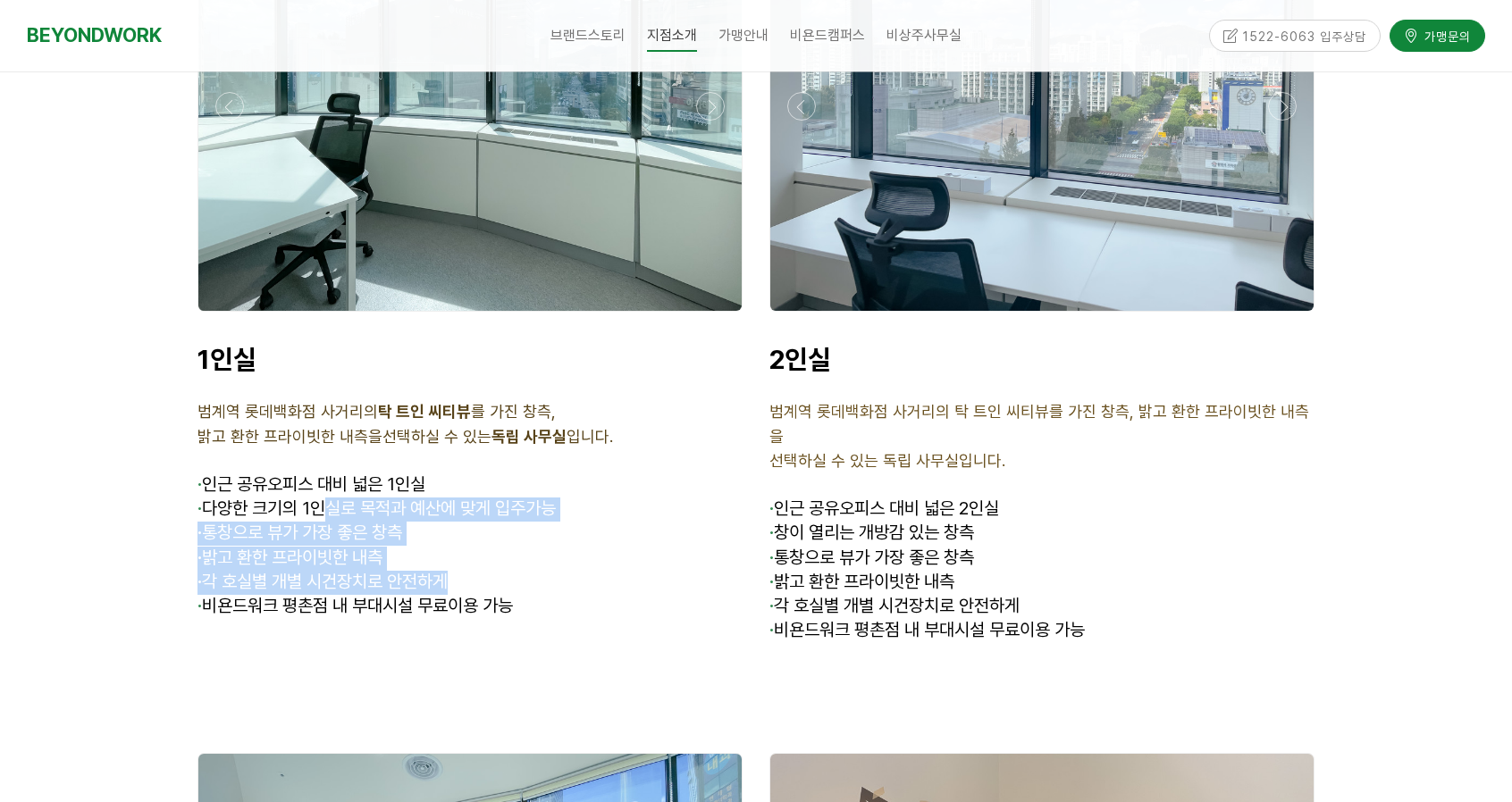
drag, startPoint x: 390, startPoint y: 424, endPoint x: 613, endPoint y: 497, distance: 234.6
click at [613, 497] on div "1인실 범계역 롯데백화점 사거리의 탁 트인 씨티뷰 를 가진 창측, 밝고 환한 프라이빗한 내측을 선택하실 수 있는 독립 사무실 입니다. · 인근…" at bounding box center [470, 493] width 545 height 300
click at [613, 571] on p "· 각 호실별 개별 시건장치로 안전하게" at bounding box center [470, 582] width 545 height 24
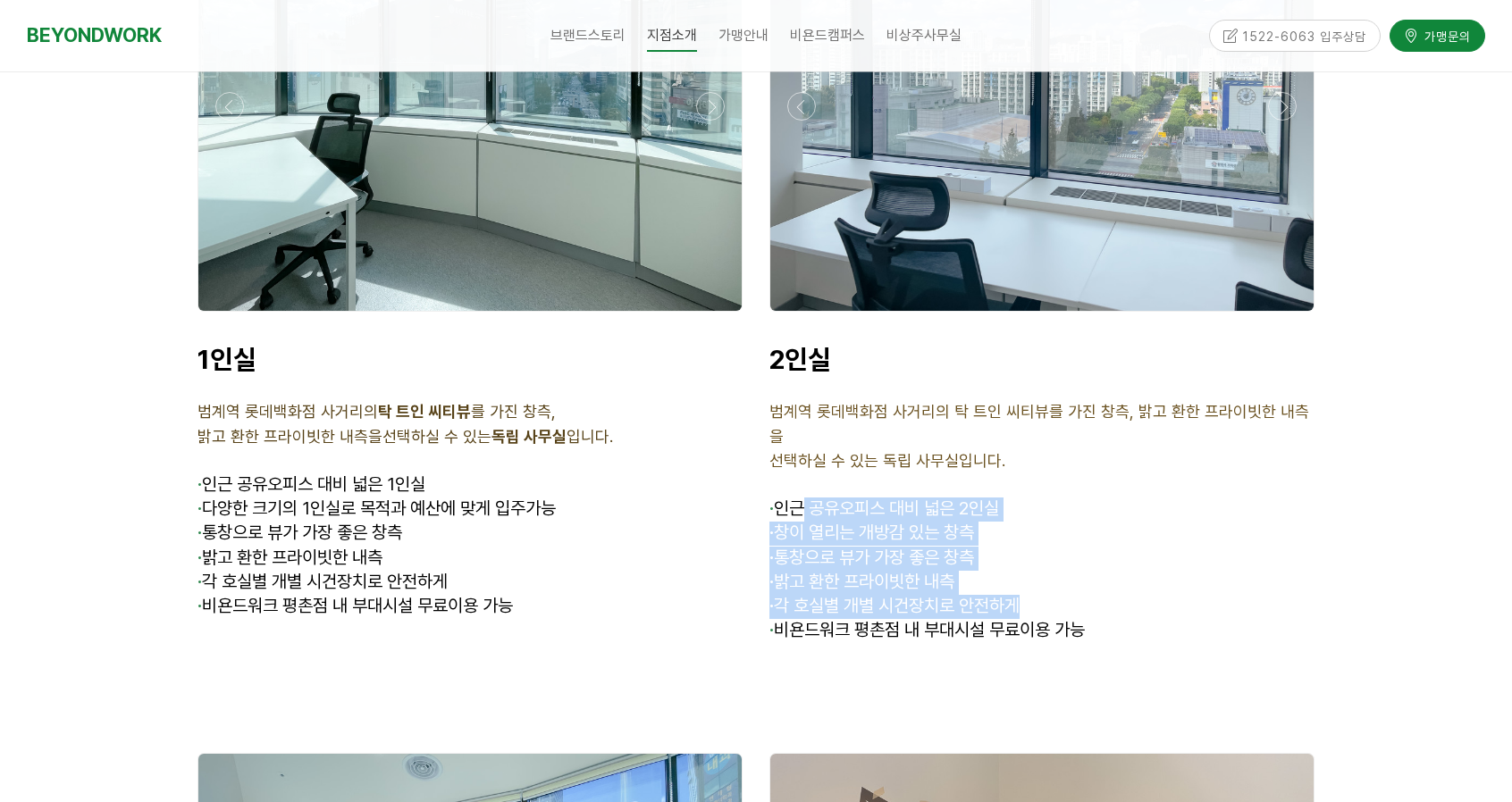
drag, startPoint x: 874, startPoint y: 414, endPoint x: 1172, endPoint y: 490, distance: 307.5
click at [1172, 490] on div "2인실 범계역 롯데백화점 사거리의 탁 트인 씨티뷰를 가진 창측, 밝고 환한 프라이빗한 내측을 선택하실 수 있는 독립 사무실입니다. · 인근 공…" at bounding box center [1042, 506] width 545 height 324
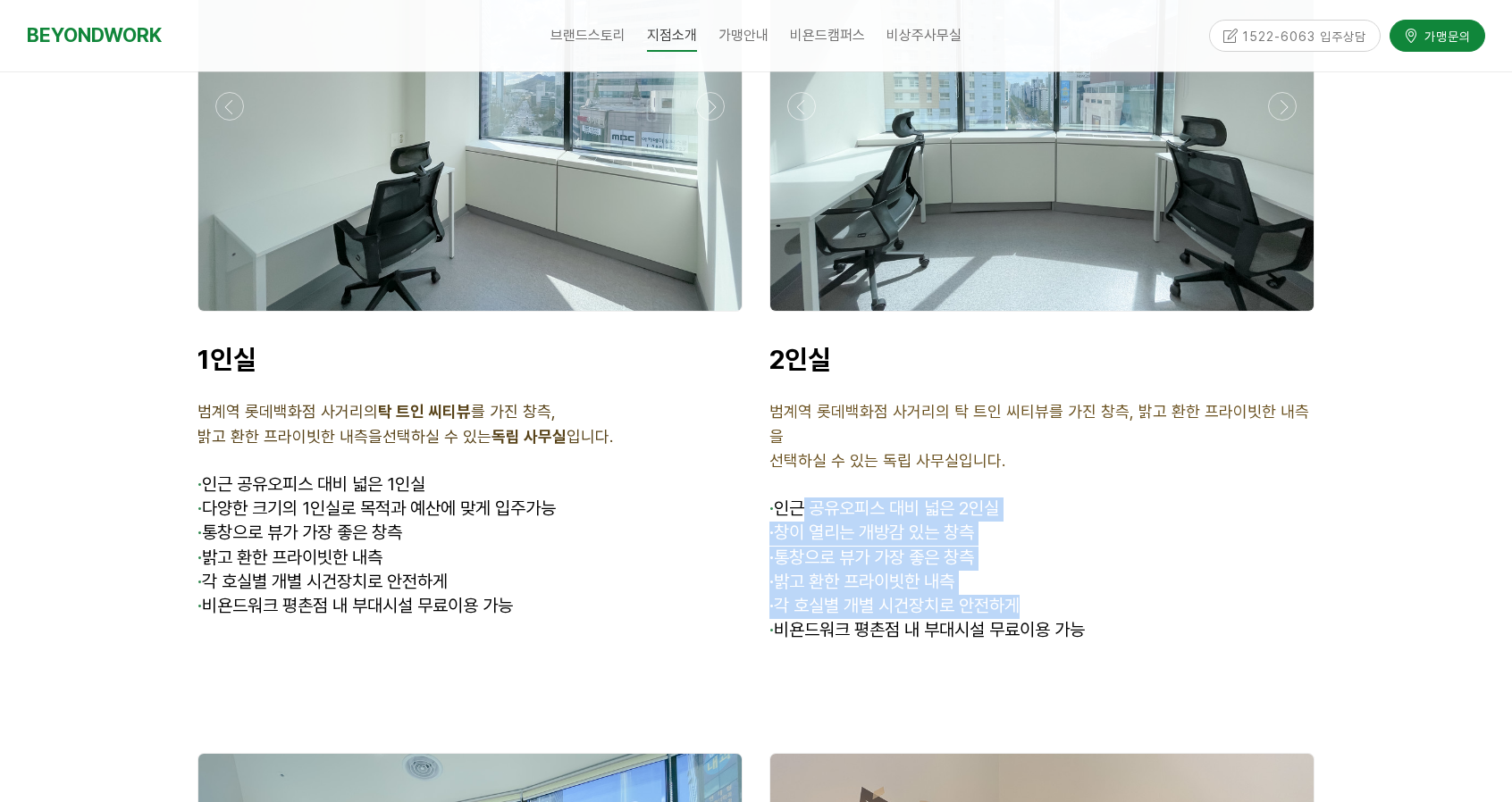
click at [1172, 595] on p "· 각 호실별 개별 시건장치로 안전하게" at bounding box center [1042, 606] width 545 height 24
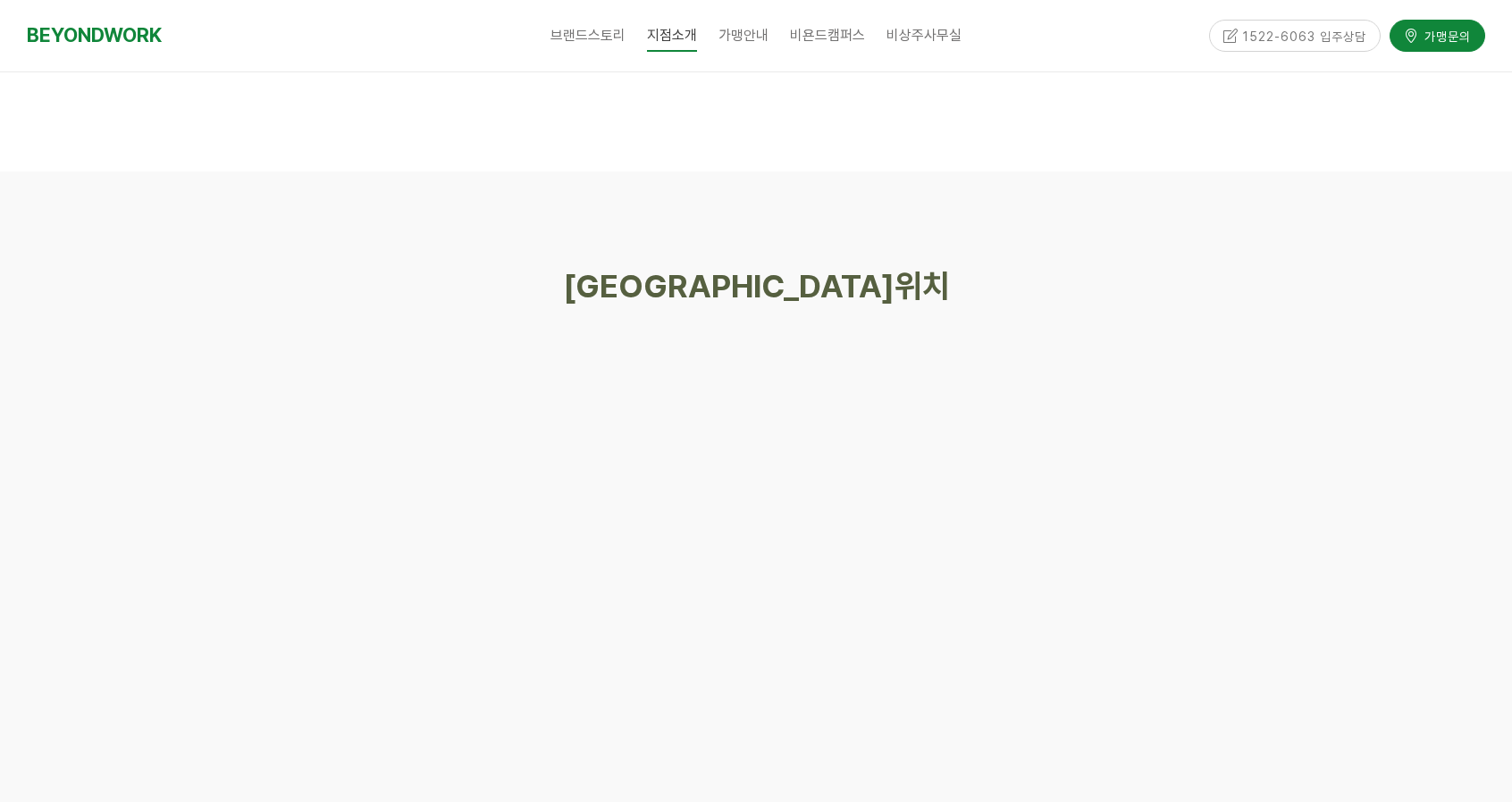
scroll to position [15263, 0]
